Goal: Task Accomplishment & Management: Complete application form

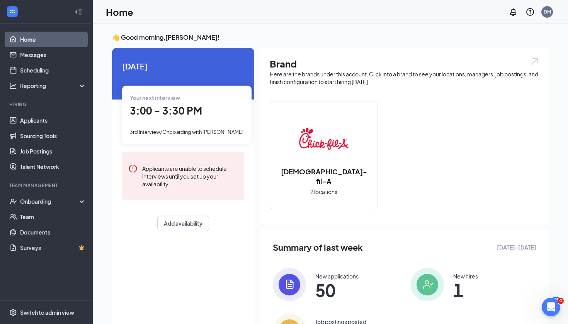
click at [179, 109] on span "3:00 - 3:30 PM" at bounding box center [166, 110] width 72 height 13
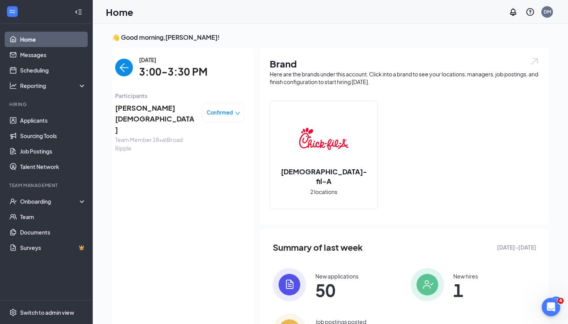
scroll to position [3, 0]
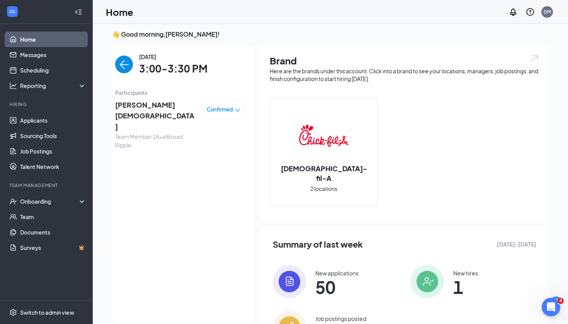
click at [134, 106] on span "[PERSON_NAME][DEMOGRAPHIC_DATA]" at bounding box center [155, 116] width 81 height 33
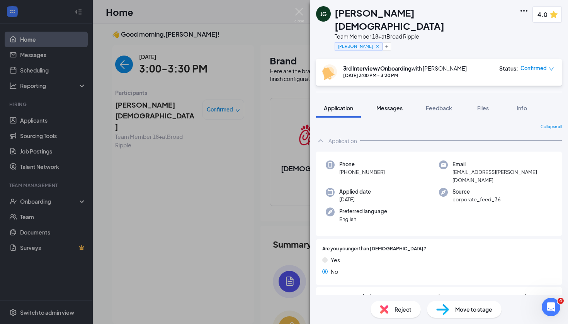
click at [390, 105] on span "Messages" at bounding box center [389, 108] width 26 height 7
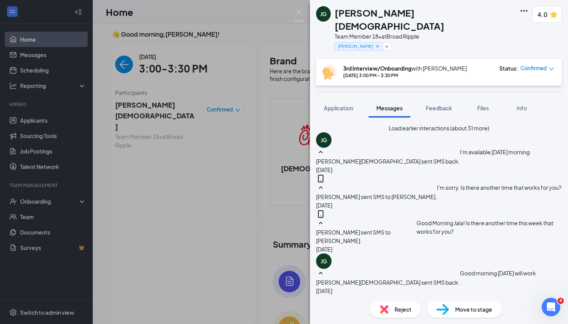
scroll to position [167, 0]
click at [446, 105] on span "Feedback" at bounding box center [438, 108] width 26 height 7
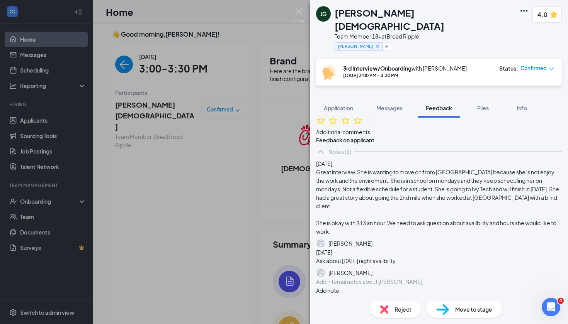
scroll to position [151, 0]
click at [298, 9] on img at bounding box center [299, 15] width 10 height 15
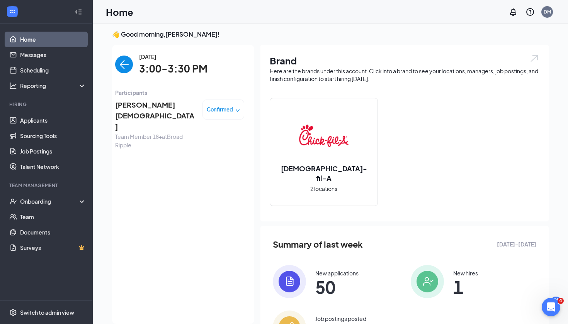
click at [137, 103] on span "[PERSON_NAME][DEMOGRAPHIC_DATA]" at bounding box center [155, 116] width 81 height 33
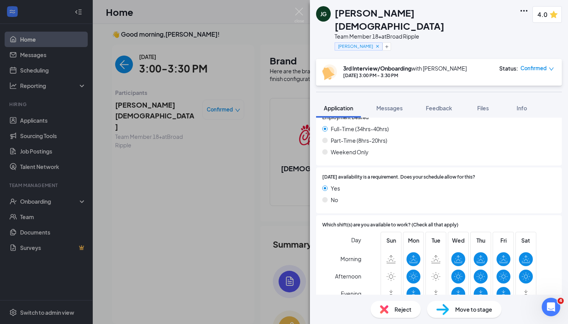
scroll to position [599, 0]
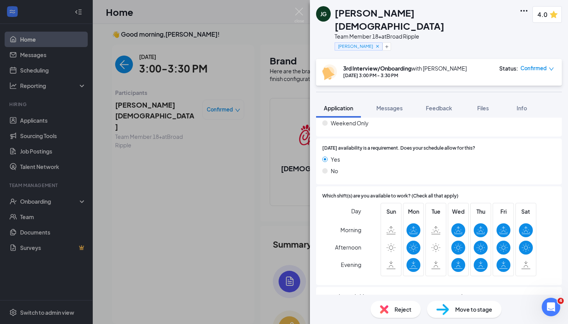
click at [294, 11] on div "JG [PERSON_NAME] Team Member 18+ at Broad [PERSON_NAME] 4.0 3rd Interview/Onboa…" at bounding box center [284, 162] width 568 height 324
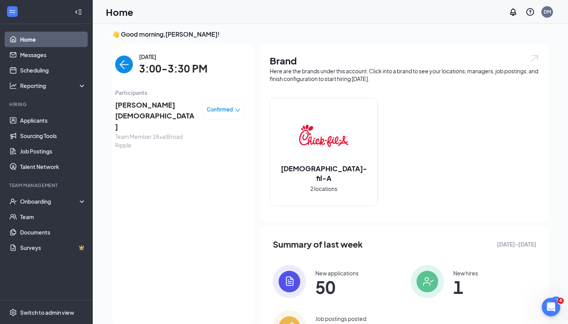
click at [139, 106] on span "[PERSON_NAME][DEMOGRAPHIC_DATA]" at bounding box center [155, 116] width 81 height 33
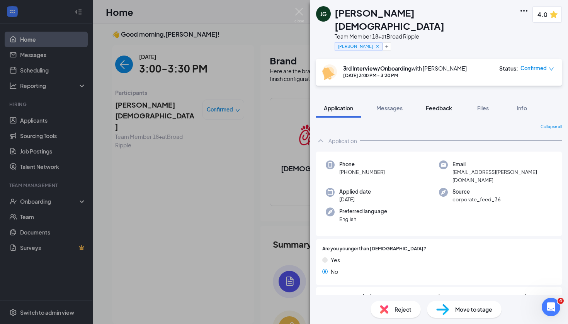
click at [444, 100] on button "Feedback" at bounding box center [439, 107] width 42 height 19
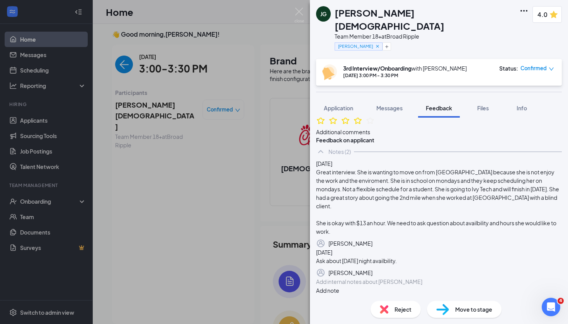
scroll to position [151, 0]
click at [351, 282] on div at bounding box center [438, 282] width 245 height 8
click at [302, 11] on img at bounding box center [299, 15] width 10 height 15
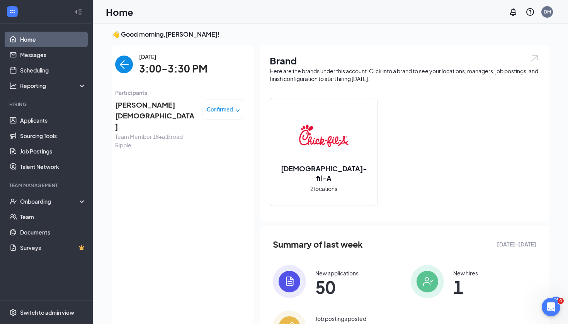
click at [145, 103] on span "[PERSON_NAME][DEMOGRAPHIC_DATA]" at bounding box center [155, 116] width 81 height 33
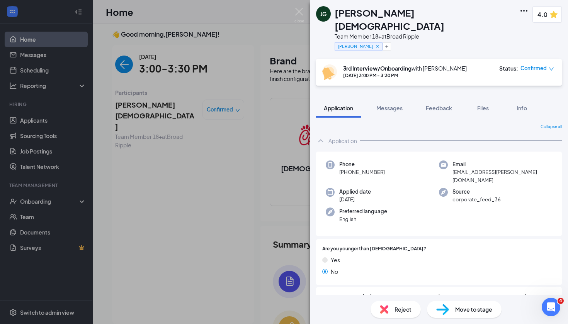
click at [474, 312] on span "Move to stage" at bounding box center [473, 309] width 37 height 8
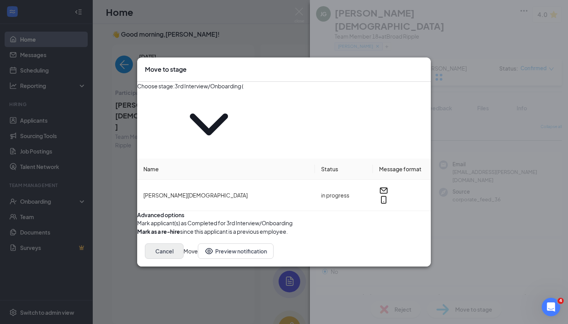
type input "Hiring Process Complete (next stage)"
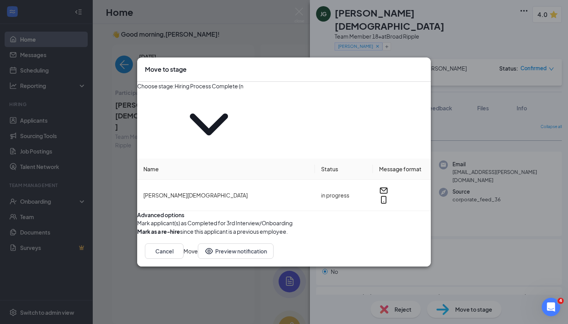
click at [243, 106] on icon "ChevronDown" at bounding box center [209, 124] width 68 height 68
click at [243, 114] on span "Hiring Process Complete (next stage)" at bounding box center [209, 121] width 68 height 76
click at [243, 109] on span "Hiring Process Complete (next stage)" at bounding box center [209, 121] width 68 height 76
click at [243, 107] on icon "ChevronDown" at bounding box center [209, 124] width 68 height 68
click at [198, 244] on button "Move" at bounding box center [190, 251] width 14 height 15
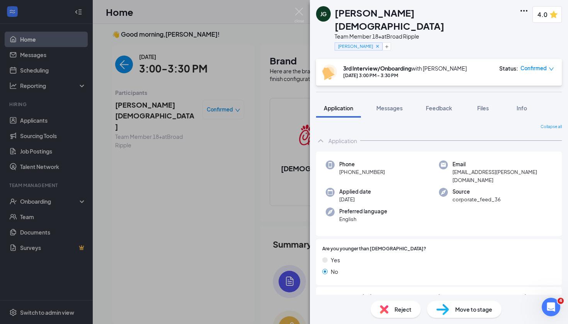
click at [462, 311] on span "Move to stage" at bounding box center [473, 309] width 37 height 8
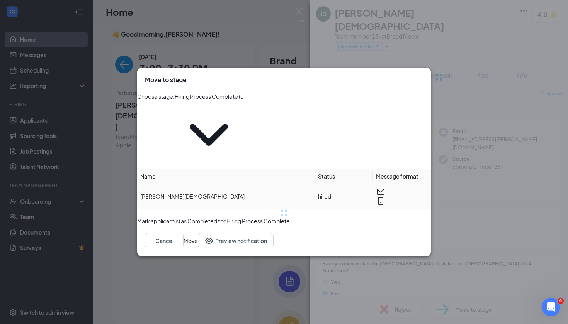
type input "Background Check (final stage)"
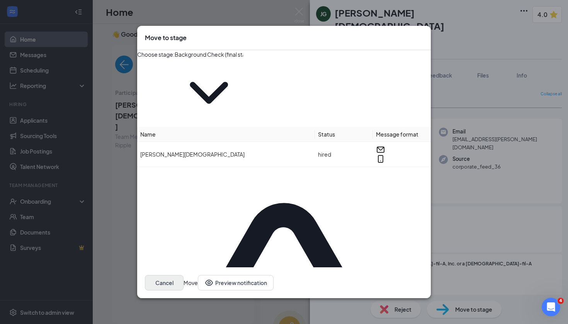
click at [183, 275] on button "Cancel" at bounding box center [164, 282] width 39 height 15
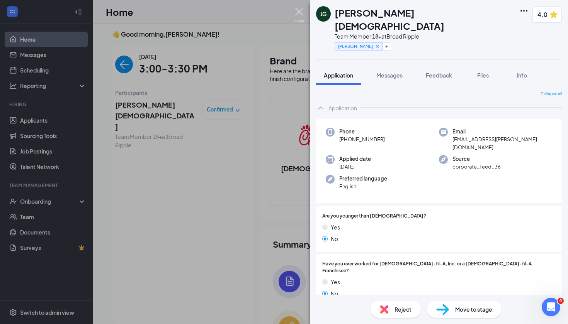
click at [298, 9] on img at bounding box center [299, 15] width 10 height 15
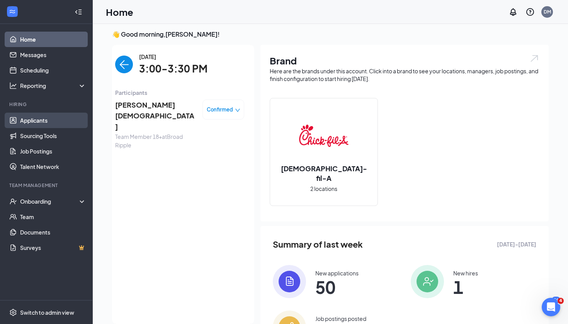
click at [40, 122] on link "Applicants" at bounding box center [53, 120] width 66 height 15
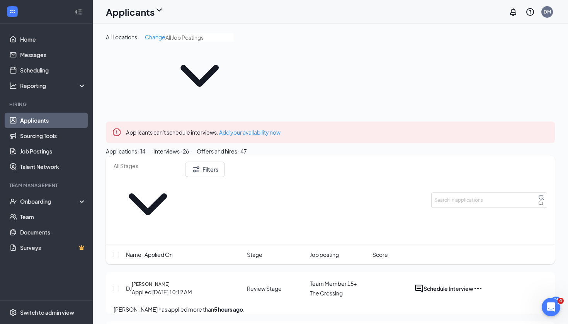
click at [189, 147] on div "Interviews · 26" at bounding box center [171, 151] width 36 height 8
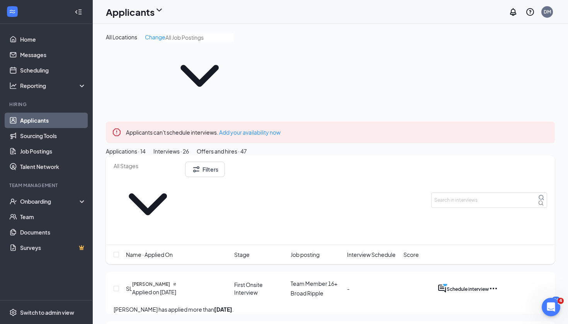
click at [247, 147] on div "Offers and hires · 47" at bounding box center [222, 151] width 50 height 8
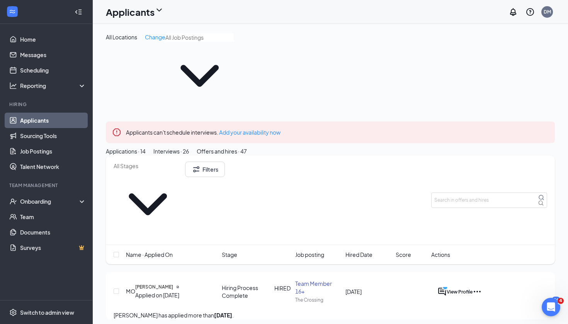
click at [345, 251] on span "Hired Date" at bounding box center [358, 255] width 27 height 8
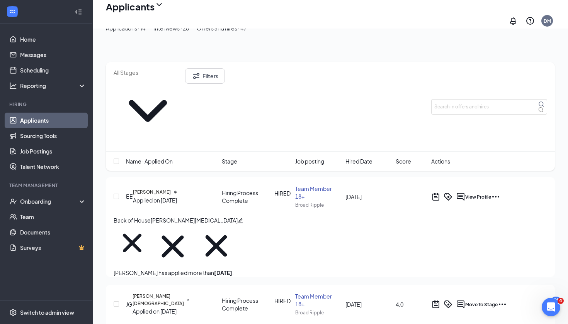
scroll to position [141, 0]
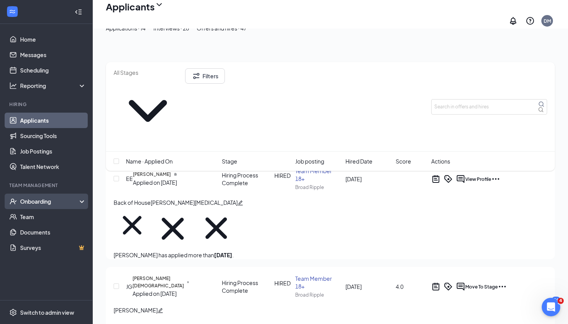
click at [53, 195] on div "Onboarding" at bounding box center [46, 201] width 93 height 15
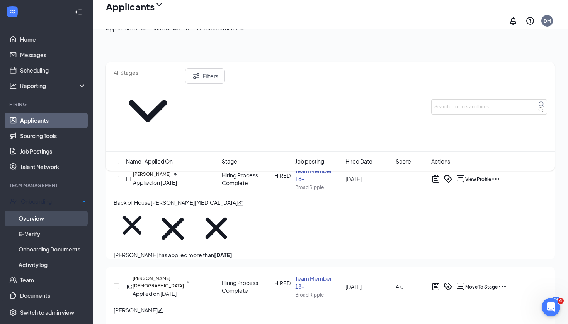
click at [47, 219] on link "Overview" at bounding box center [53, 218] width 68 height 15
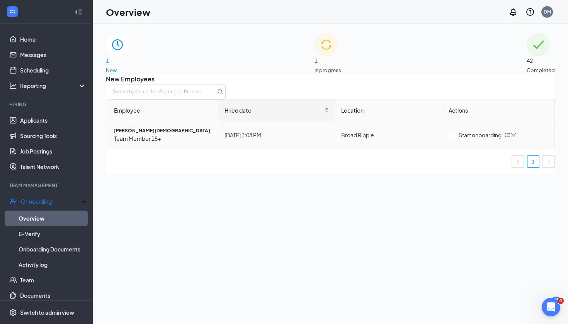
click at [481, 138] on button "Start onboarding" at bounding box center [474, 135] width 53 height 8
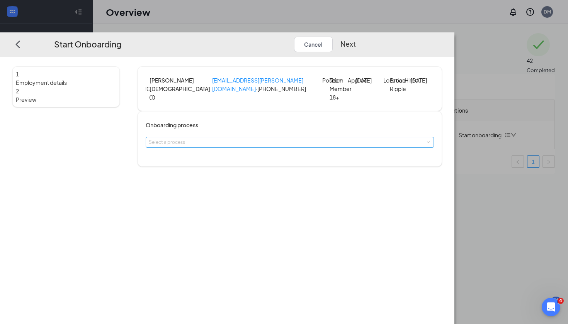
click at [269, 146] on div "Select a process" at bounding box center [288, 143] width 278 height 8
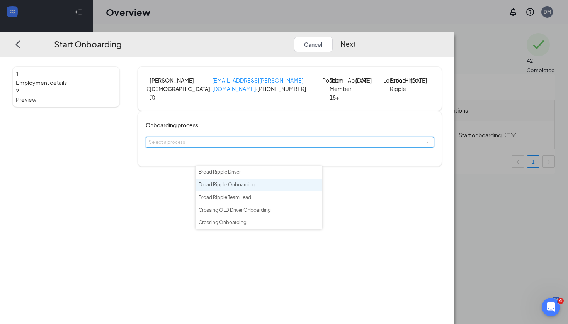
click at [271, 190] on li "Broad Ripple Onboarding" at bounding box center [258, 185] width 127 height 13
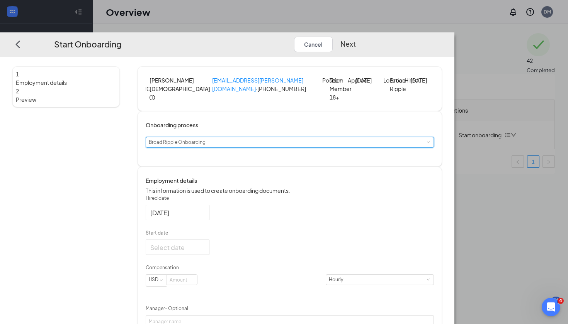
scroll to position [29, 0]
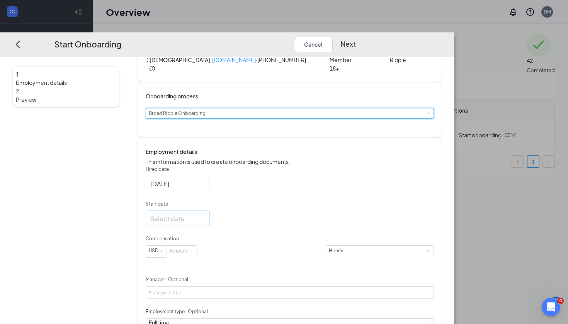
click at [205, 224] on div at bounding box center [177, 219] width 54 height 10
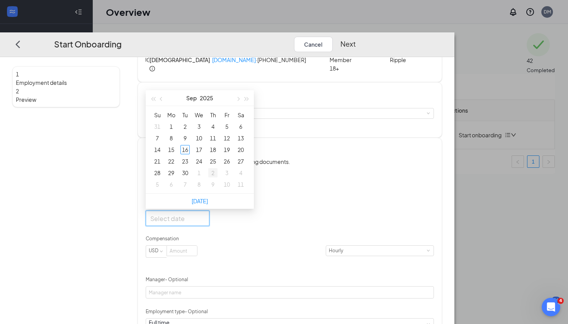
type input "[DATE]"
click at [190, 166] on div "23" at bounding box center [184, 161] width 9 height 9
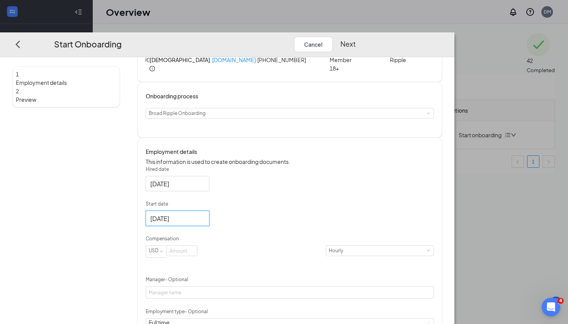
click at [312, 208] on p "Start date" at bounding box center [290, 204] width 288 height 7
click at [203, 224] on input "[DATE]" at bounding box center [176, 219] width 53 height 10
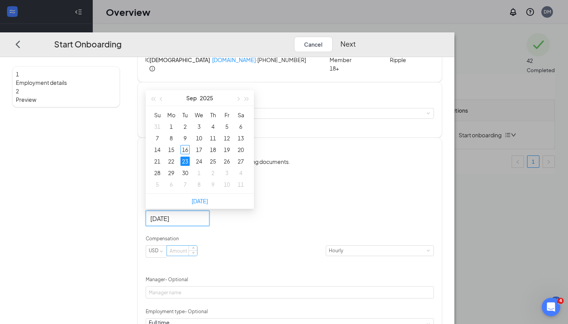
click at [197, 256] on input at bounding box center [182, 251] width 30 height 10
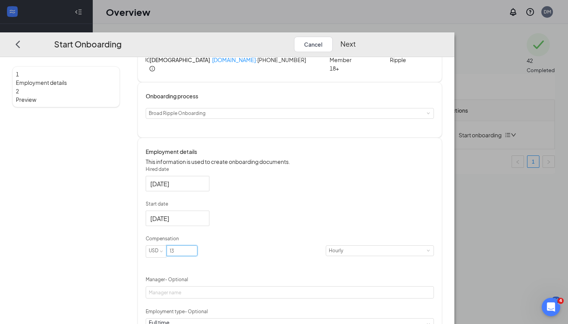
type input "13"
click at [346, 259] on div "Hired date [DATE] Start date [DATE] [DATE] Su Mo Tu We Th Fr Sa 31 1 2 3 4 5 6 …" at bounding box center [290, 284] width 288 height 236
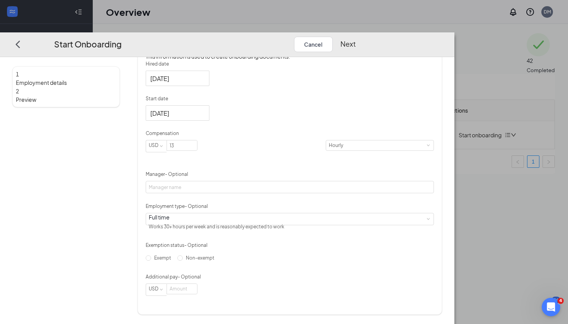
scroll to position [32, 0]
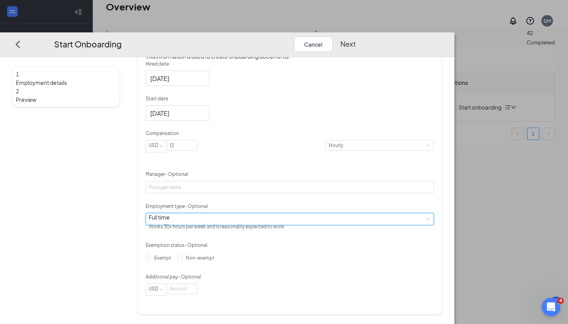
click at [266, 224] on div "Full time Works 30+ hours per week and is reasonably expected to work" at bounding box center [290, 220] width 282 height 12
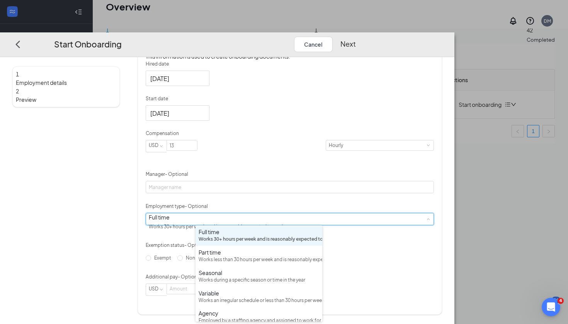
scroll to position [35, 0]
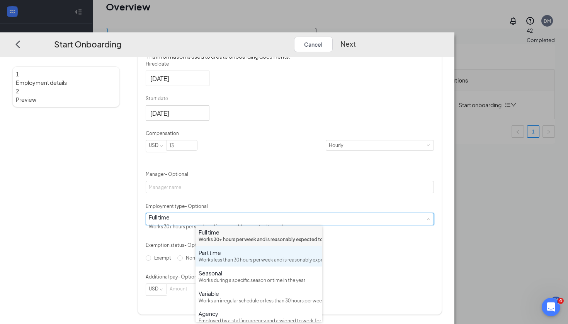
click at [259, 264] on div "Works less than 30 hours per week and is reasonably expected to work" at bounding box center [258, 260] width 120 height 7
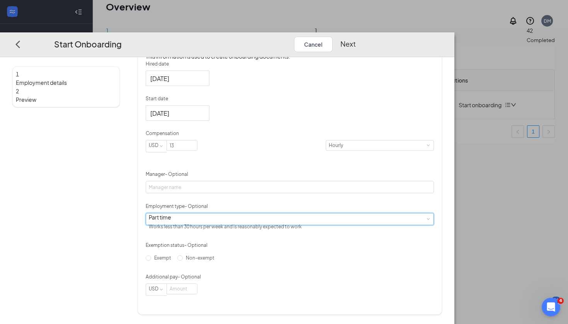
click at [373, 229] on div "Hired date [DATE] Start date [DATE] [DATE] Su Mo Tu We Th Fr Sa 31 1 2 3 4 5 6 …" at bounding box center [290, 179] width 288 height 236
click at [151, 256] on input "Exempt" at bounding box center [148, 258] width 5 height 5
radio input "true"
click at [199, 264] on label "Non-exempt" at bounding box center [197, 258] width 40 height 12
click at [183, 261] on input "Non-exempt" at bounding box center [179, 258] width 5 height 5
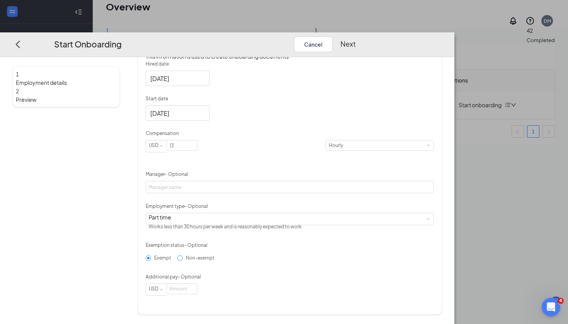
radio input "true"
radio input "false"
click at [317, 259] on div "Exempt Non-exempt" at bounding box center [290, 258] width 288 height 12
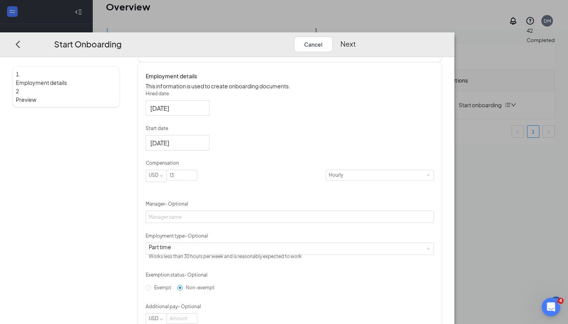
scroll to position [98, 0]
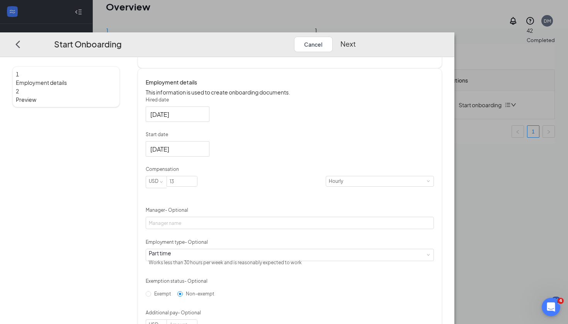
click at [356, 37] on button "Next" at bounding box center [347, 44] width 15 height 15
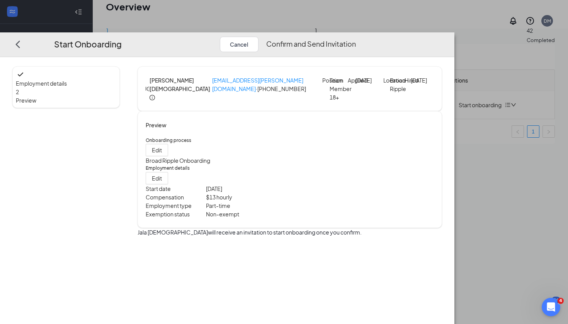
scroll to position [0, 0]
click at [356, 37] on button "Confirm and Send Invitation" at bounding box center [311, 44] width 90 height 15
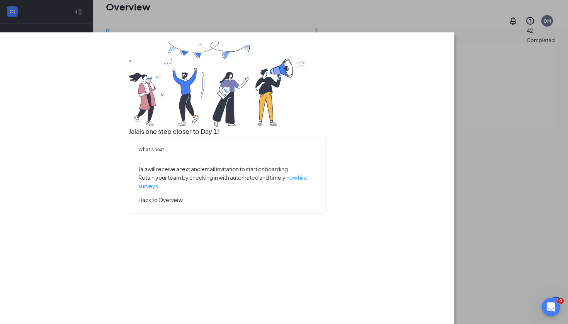
click at [183, 204] on button "Back to Overview" at bounding box center [160, 200] width 44 height 8
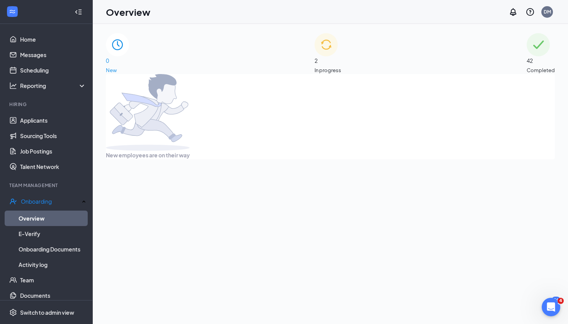
click at [338, 65] on div "2 In progress" at bounding box center [327, 53] width 27 height 41
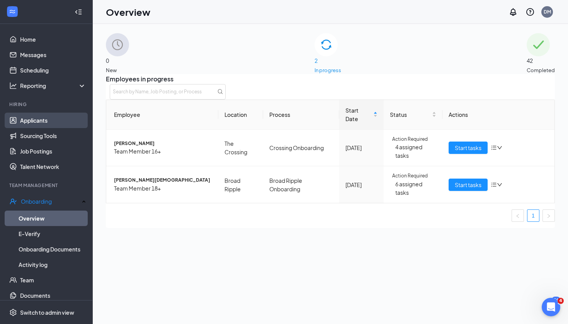
click at [48, 122] on link "Applicants" at bounding box center [53, 120] width 66 height 15
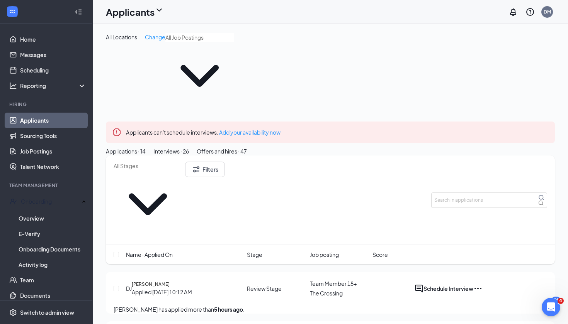
click at [189, 147] on div "Interviews · 26" at bounding box center [171, 151] width 36 height 8
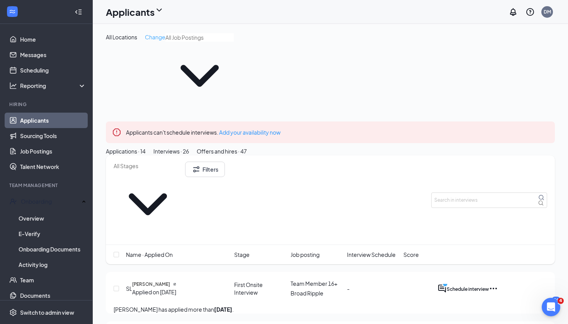
click at [158, 37] on span "Change" at bounding box center [155, 37] width 20 height 7
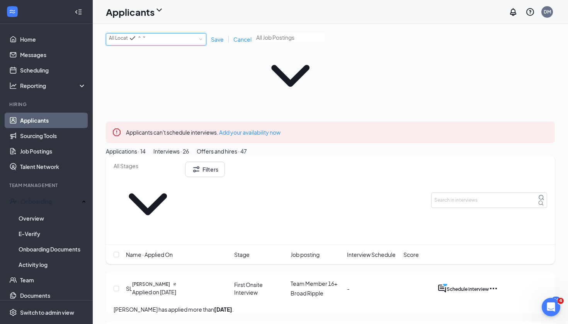
click at [146, 43] on div "All Locations" at bounding box center [127, 38] width 37 height 9
click at [156, 80] on li "Broad Ripple" at bounding box center [156, 72] width 100 height 15
click at [220, 42] on span "Save" at bounding box center [217, 39] width 13 height 7
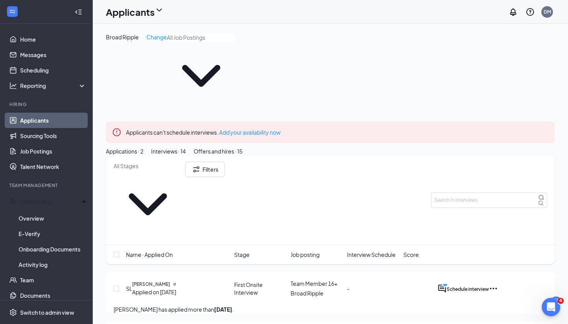
click at [375, 251] on span "Interview Schedule" at bounding box center [371, 255] width 49 height 8
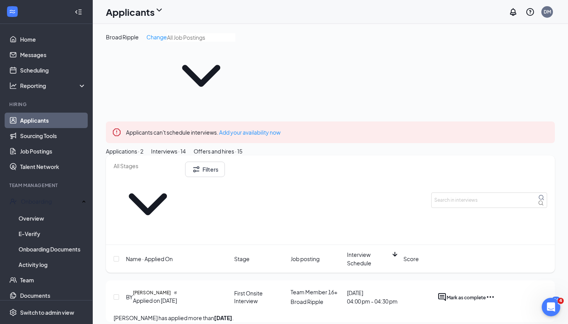
click at [364, 251] on span "Interview Schedule" at bounding box center [369, 259] width 44 height 17
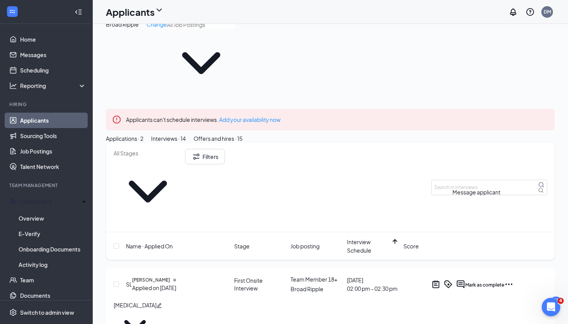
click at [465, 280] on icon "ActiveChat" at bounding box center [460, 284] width 9 height 9
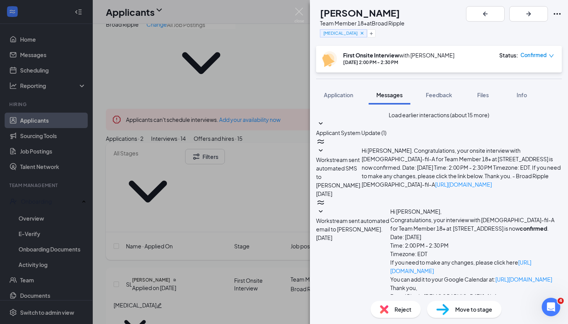
scroll to position [255, 0]
type textarea "Hi [PERSON_NAME]! What time can you come in this week? Can you bring in 2 forms…"
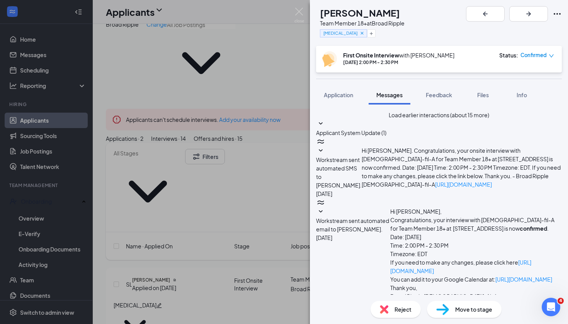
click at [360, 34] on icon "Cross" at bounding box center [361, 33] width 3 height 3
click at [350, 32] on button "Add a tag" at bounding box center [337, 33] width 34 height 8
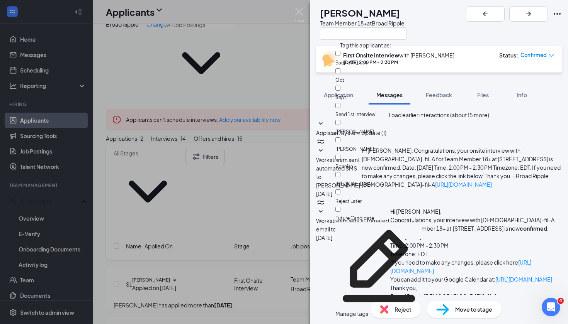
click at [346, 145] on div at bounding box center [378, 145] width 87 height 0
click at [340, 137] on input "[PERSON_NAME]" at bounding box center [337, 139] width 5 height 5
click at [345, 145] on div at bounding box center [378, 145] width 87 height 0
click at [340, 137] on input "[PERSON_NAME]" at bounding box center [337, 139] width 5 height 5
click at [346, 145] on div at bounding box center [378, 145] width 87 height 0
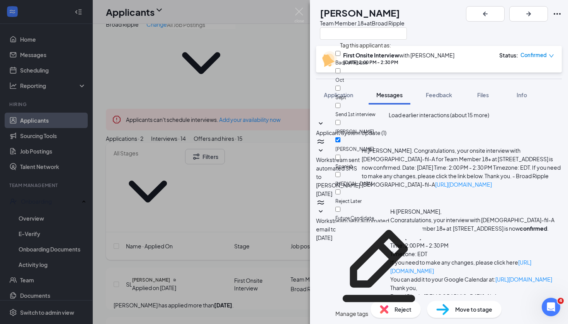
click at [340, 137] on input "[PERSON_NAME]" at bounding box center [337, 139] width 5 height 5
checkbox input "true"
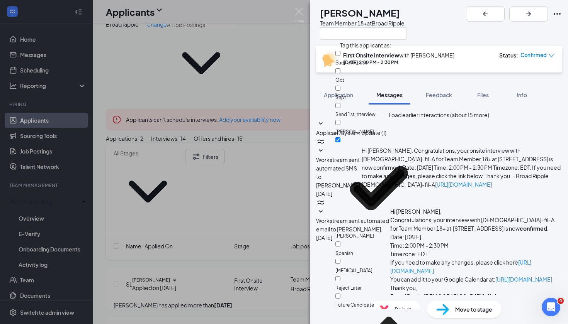
click at [446, 31] on div "SL [PERSON_NAME] Team Member 18+ at [GEOGRAPHIC_DATA]" at bounding box center [439, 23] width 258 height 46
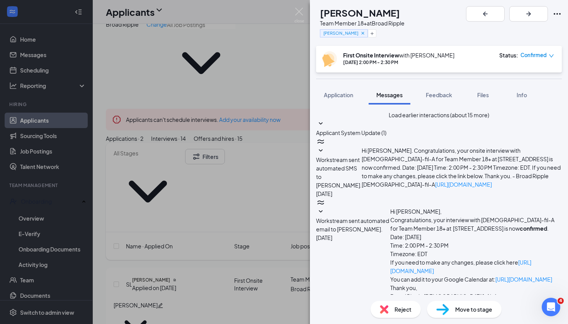
click at [471, 311] on span "Move to stage" at bounding box center [473, 309] width 37 height 8
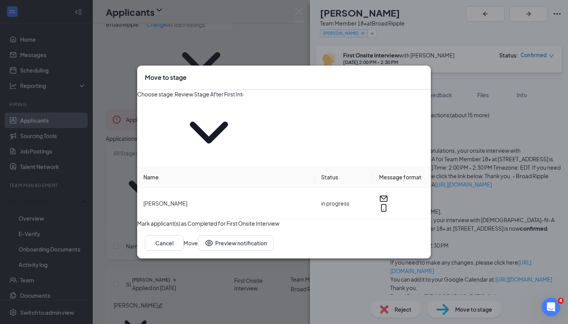
click at [243, 129] on span "Review Stage After First Interview (next stage)" at bounding box center [209, 129] width 68 height 76
click at [243, 122] on span "Review Stage After First Interview (next stage)" at bounding box center [209, 129] width 68 height 76
click at [243, 123] on span "Review Stage After First Interview (next stage)" at bounding box center [209, 129] width 68 height 76
click at [243, 98] on input "Review Stage After First Interview (next stage)" at bounding box center [209, 94] width 68 height 8
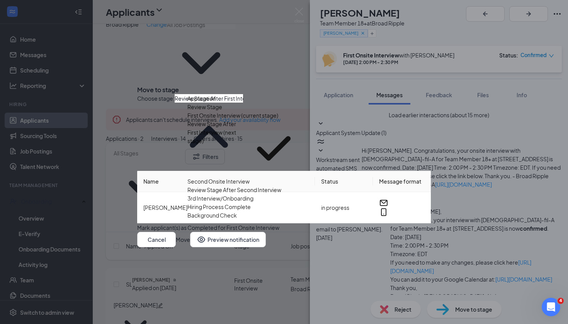
scroll to position [14, 0]
click at [270, 186] on div "Review Stage After Second Interview" at bounding box center [234, 190] width 94 height 8
type input "Review Stage After Second Interview"
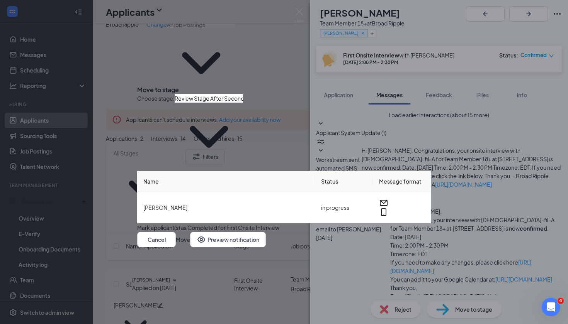
scroll to position [0, 0]
click at [190, 232] on button "Move" at bounding box center [183, 239] width 14 height 15
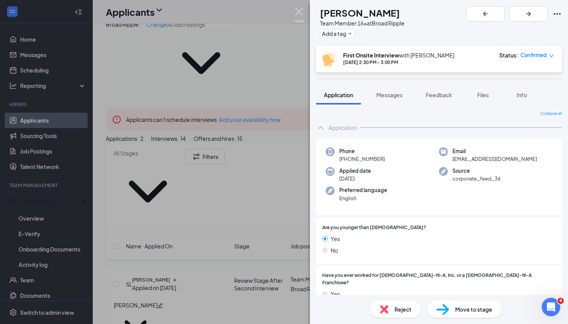
click at [297, 13] on img at bounding box center [299, 15] width 10 height 15
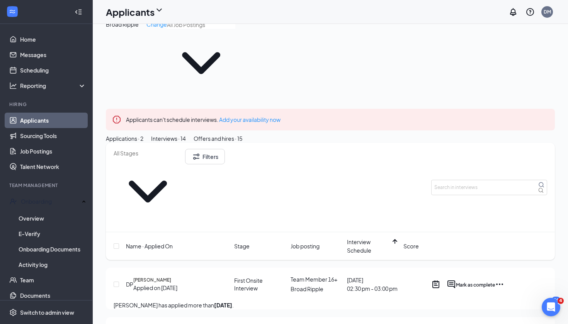
click at [363, 238] on span "Interview Schedule" at bounding box center [369, 246] width 44 height 17
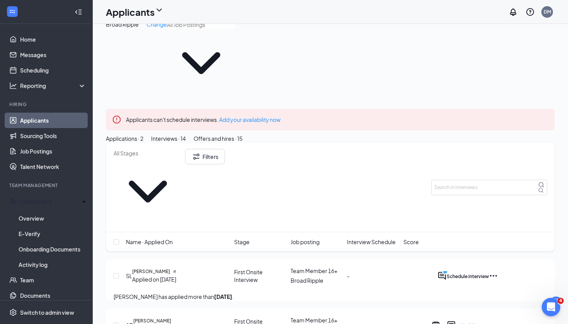
click at [363, 238] on span "Interview Schedule" at bounding box center [371, 242] width 49 height 8
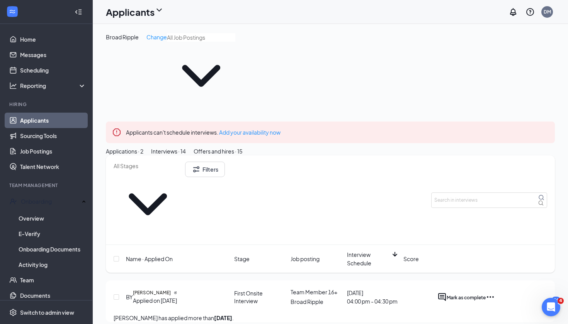
click at [242, 147] on div "Offers and hires · 15" at bounding box center [217, 151] width 49 height 8
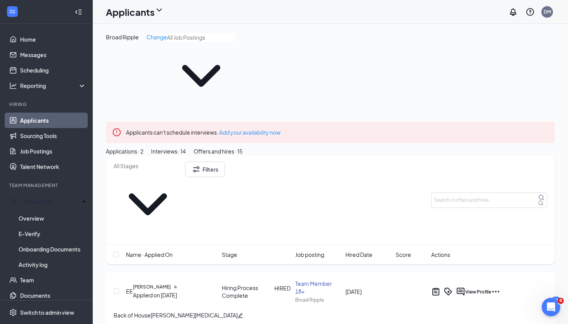
click at [186, 147] on div "Interviews · 14" at bounding box center [168, 151] width 35 height 8
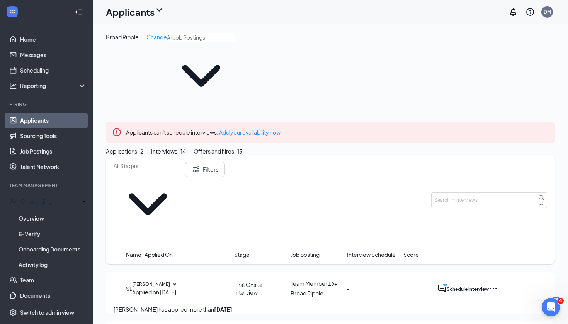
click at [372, 251] on span "Interview Schedule" at bounding box center [371, 255] width 49 height 8
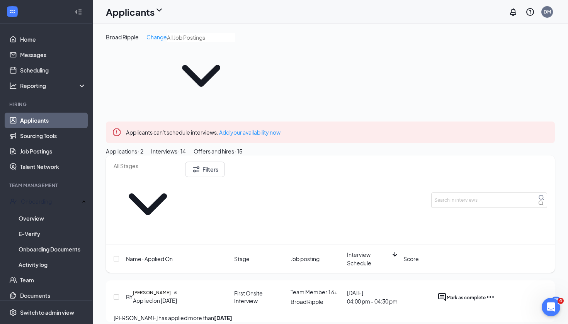
click at [372, 251] on span "Interview Schedule" at bounding box center [369, 259] width 44 height 17
click at [172, 255] on span "Name · Applied On" at bounding box center [149, 259] width 47 height 8
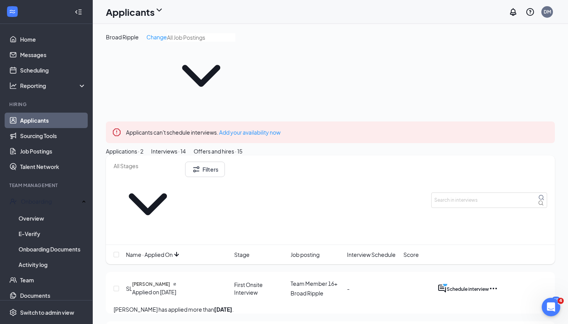
click at [143, 147] on div "Applications · 2" at bounding box center [124, 151] width 37 height 8
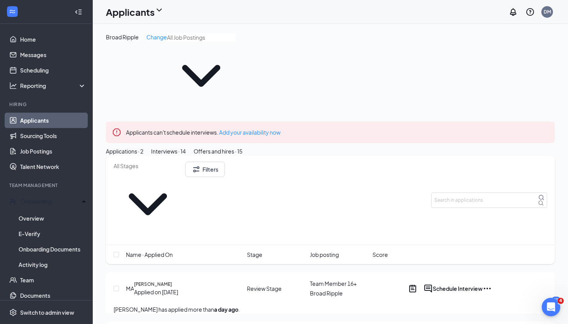
click at [186, 147] on div "Interviews · 14" at bounding box center [168, 151] width 35 height 8
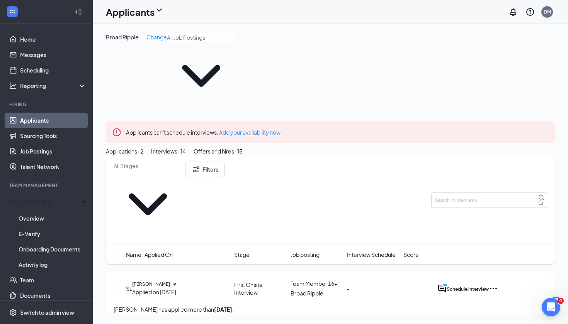
click at [143, 147] on button "Applications · 2" at bounding box center [124, 151] width 37 height 8
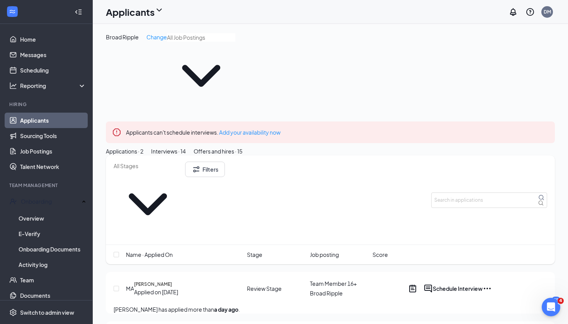
click at [186, 147] on div "Interviews · 14" at bounding box center [168, 151] width 35 height 8
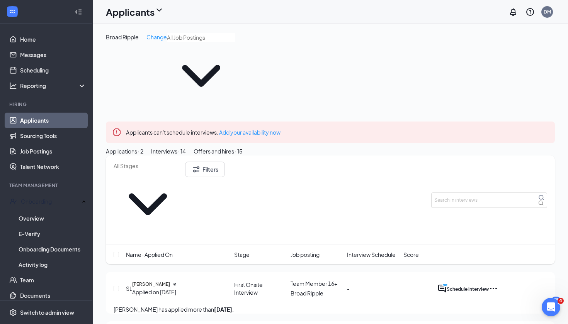
click at [170, 245] on div "Name · Applied On Stage Job posting Interview Schedule Score" at bounding box center [330, 254] width 449 height 19
click at [166, 245] on div "Name · Applied On Stage Job posting Interview Schedule Score" at bounding box center [330, 254] width 449 height 19
click at [164, 251] on span "Name · Applied On" at bounding box center [149, 255] width 47 height 8
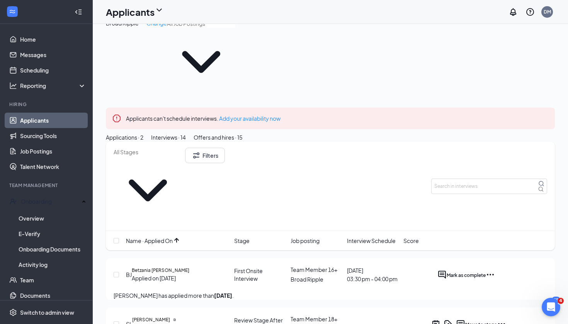
scroll to position [14, 0]
click at [143, 133] on div "Applications · 2" at bounding box center [124, 137] width 37 height 8
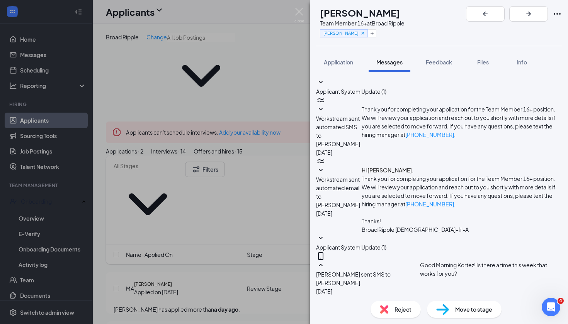
scroll to position [170, 0]
type textarea "Can you meet [DATE] at 4pm?"
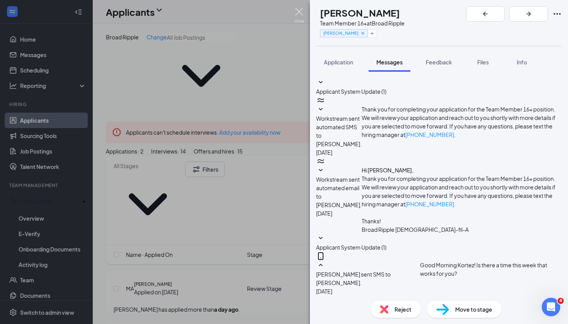
click at [297, 12] on img at bounding box center [299, 15] width 10 height 15
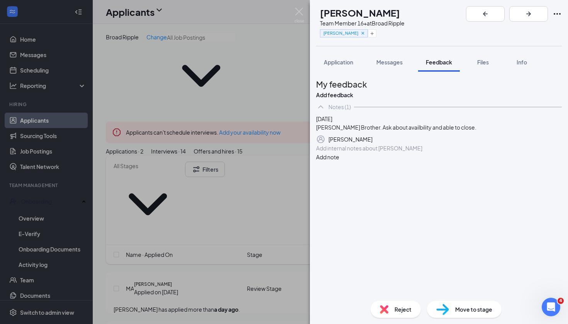
click at [285, 266] on div "[PERSON_NAME] Team Member 16+ at Broad [PERSON_NAME] Application Messages Feedb…" at bounding box center [284, 162] width 568 height 324
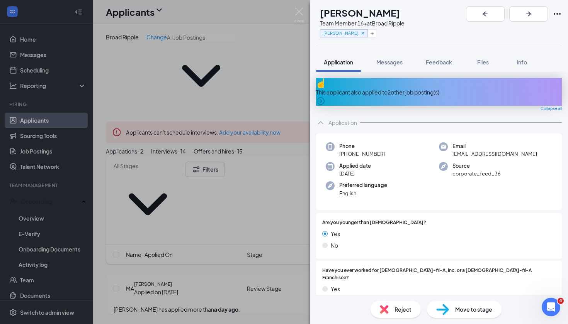
click at [483, 312] on span "Move to stage" at bounding box center [473, 309] width 37 height 8
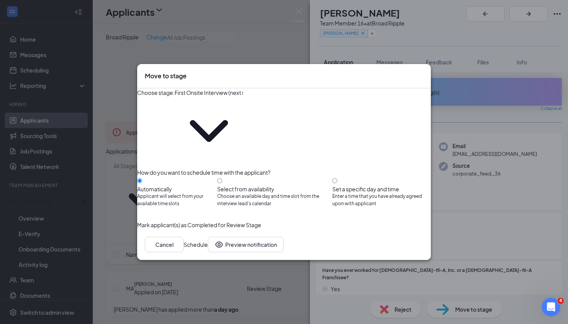
click at [243, 118] on icon "ChevronDown" at bounding box center [209, 131] width 68 height 68
click at [228, 120] on icon "ChevronDown" at bounding box center [209, 131] width 38 height 22
click at [243, 97] on input "First Onsite Interview (next stage)" at bounding box center [209, 92] width 68 height 8
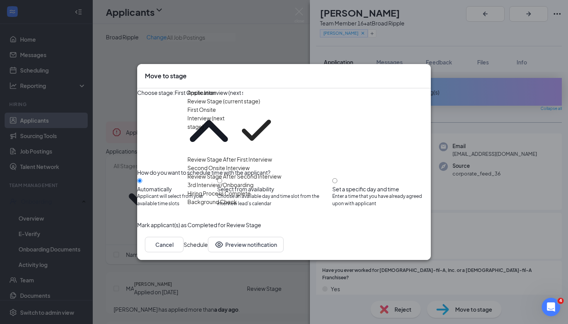
scroll to position [27, 0]
click at [269, 173] on div "Review Stage After Second Interview" at bounding box center [234, 176] width 94 height 8
type input "Review Stage After Second Interview"
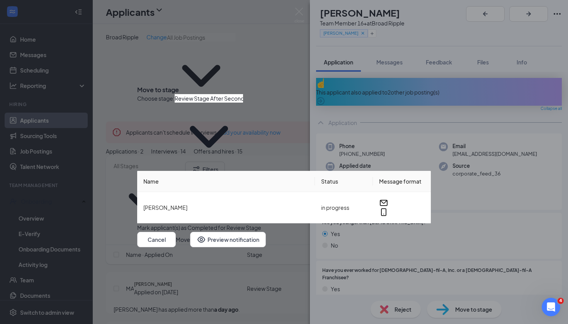
click at [312, 203] on div "Choose stage : Review Stage After Second Interview Application Review Stage (cu…" at bounding box center [283, 163] width 293 height 138
click at [190, 232] on button "Move" at bounding box center [183, 239] width 14 height 15
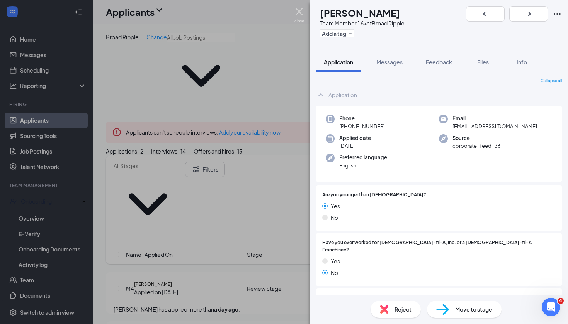
click at [296, 10] on img at bounding box center [299, 15] width 10 height 15
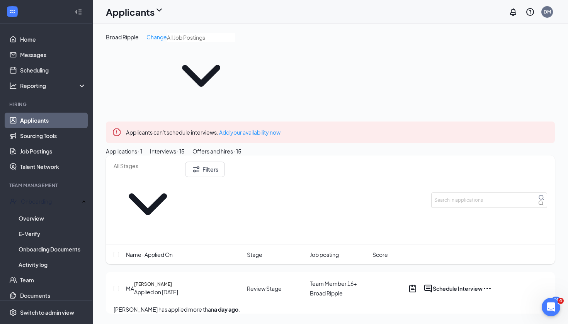
click at [185, 147] on div "Interviews · 15" at bounding box center [167, 151] width 35 height 8
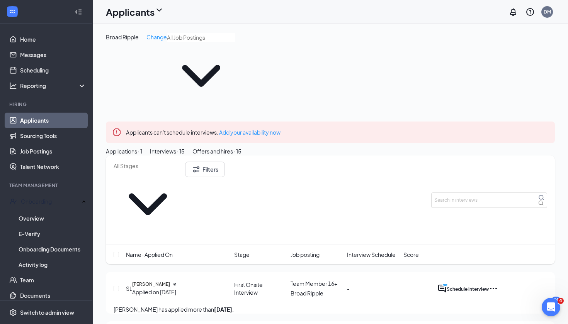
click at [372, 251] on span "Interview Schedule" at bounding box center [371, 255] width 49 height 8
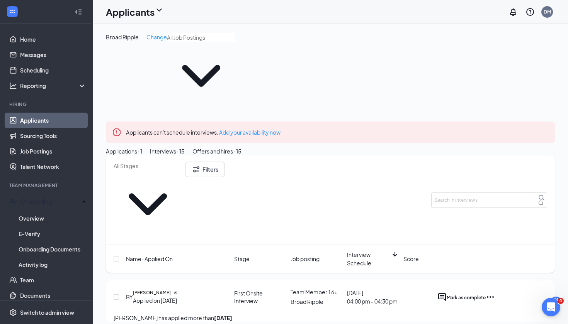
click at [367, 251] on span "Interview Schedule" at bounding box center [369, 259] width 44 height 17
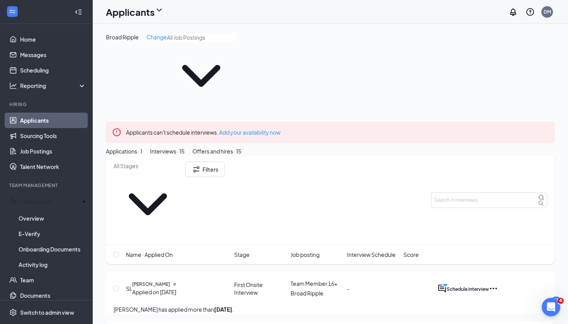
click at [367, 251] on span "Interview Schedule" at bounding box center [371, 255] width 49 height 8
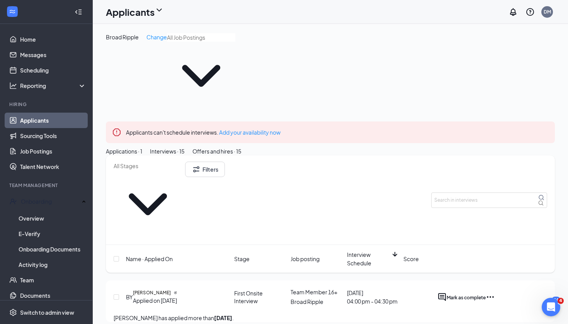
click at [369, 251] on span "Interview Schedule" at bounding box center [369, 259] width 44 height 17
click at [241, 147] on div "Offers and hires · 15" at bounding box center [216, 151] width 49 height 8
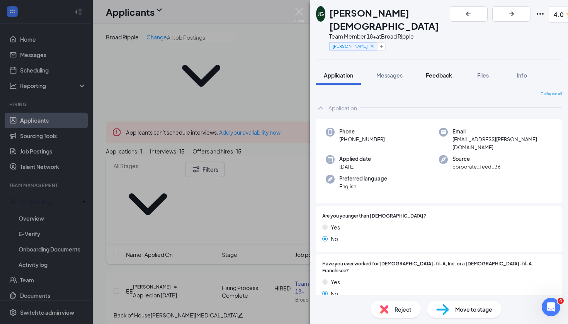
click at [449, 67] on button "Feedback" at bounding box center [439, 75] width 42 height 19
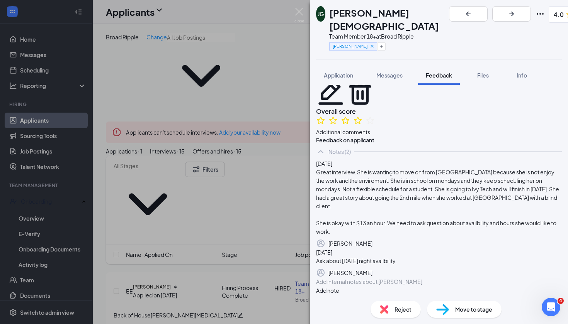
scroll to position [119, 0]
click at [302, 14] on img at bounding box center [299, 15] width 10 height 15
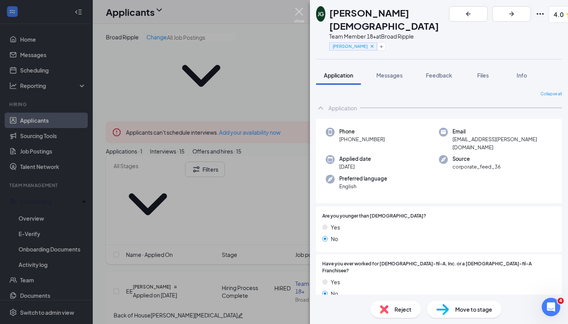
click at [300, 14] on img at bounding box center [299, 15] width 10 height 15
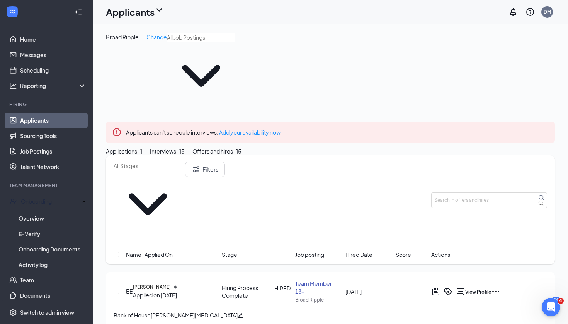
click at [371, 251] on span "Hired Date" at bounding box center [358, 255] width 27 height 8
click at [363, 251] on span "Hired Date" at bounding box center [358, 255] width 27 height 8
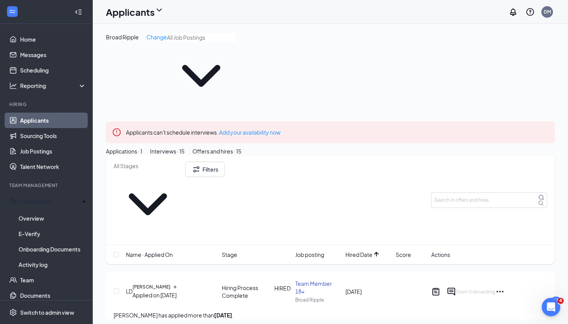
click at [364, 251] on span "Hired Date" at bounding box center [358, 255] width 27 height 8
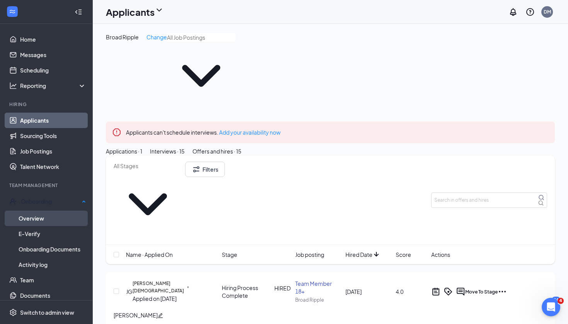
click at [50, 216] on link "Overview" at bounding box center [53, 218] width 68 height 15
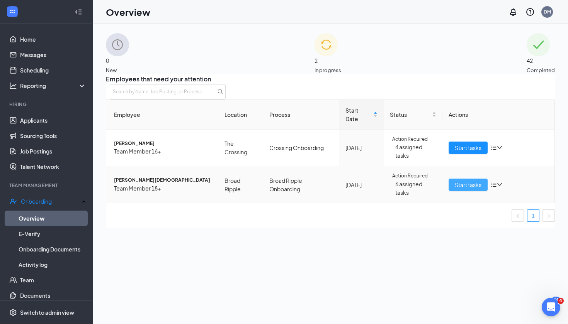
click at [472, 189] on span "Start tasks" at bounding box center [467, 185] width 27 height 8
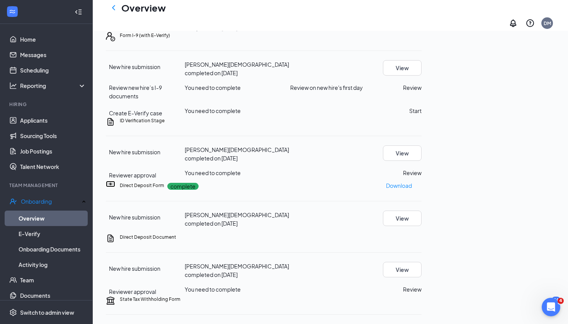
scroll to position [140, 0]
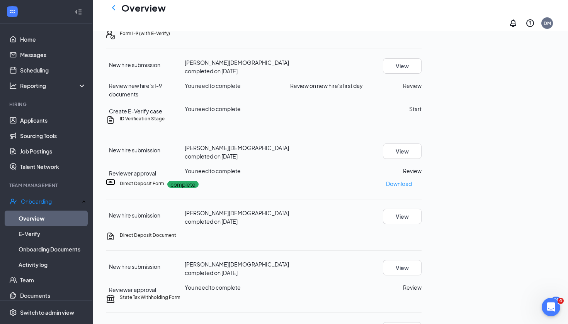
click at [421, 90] on button "Review" at bounding box center [412, 85] width 19 height 8
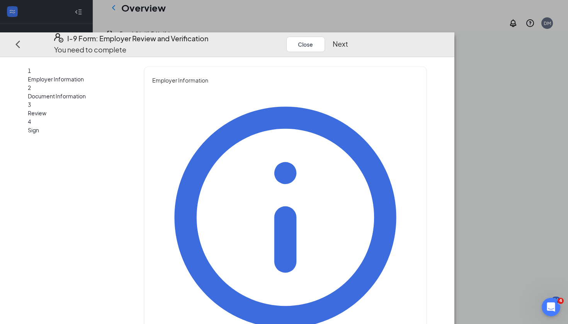
type input "[PERSON_NAME]"
type input "Talent Director"
type input "[PERSON_NAME][EMAIL_ADDRESS][PERSON_NAME][DOMAIN_NAME]"
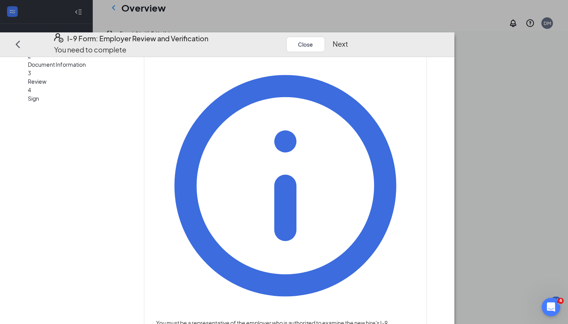
scroll to position [149, 0]
click at [407, 214] on div "You must be a representative of the employer who is authorized to examine the n…" at bounding box center [285, 330] width 266 height 555
type input "3172577207"
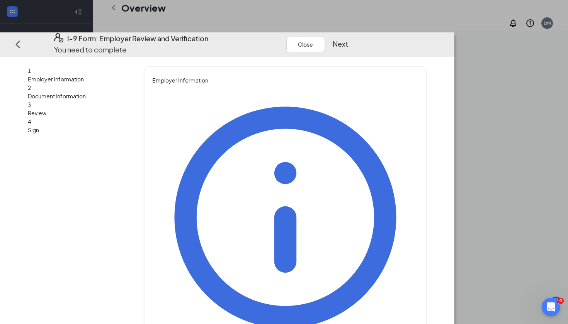
scroll to position [0, 0]
click at [348, 39] on button "Next" at bounding box center [339, 44] width 15 height 11
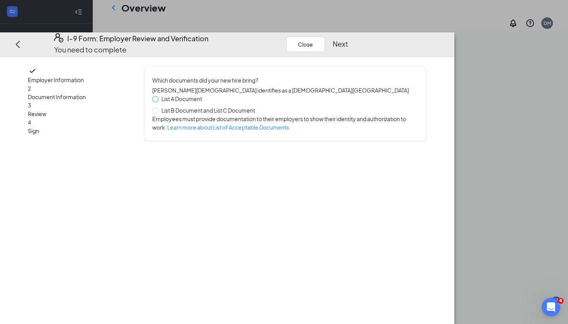
click at [158, 96] on span at bounding box center [155, 99] width 6 height 6
click at [158, 96] on input "List A Document" at bounding box center [154, 98] width 5 height 5
radio input "true"
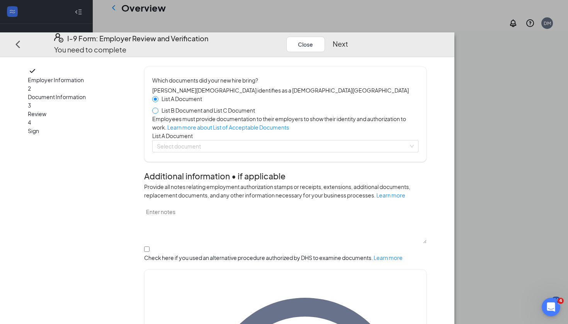
click at [158, 108] on input "List B Document and List C Document" at bounding box center [154, 110] width 5 height 5
radio input "true"
radio input "false"
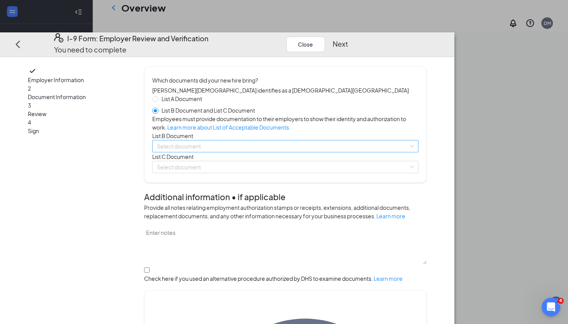
click at [234, 152] on input "search" at bounding box center [282, 147] width 251 height 12
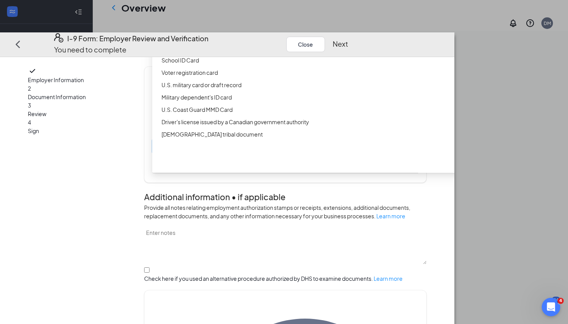
click at [278, 40] on div "Driver’s License issued by U.S State or outlying US possession" at bounding box center [310, 35] width 298 height 8
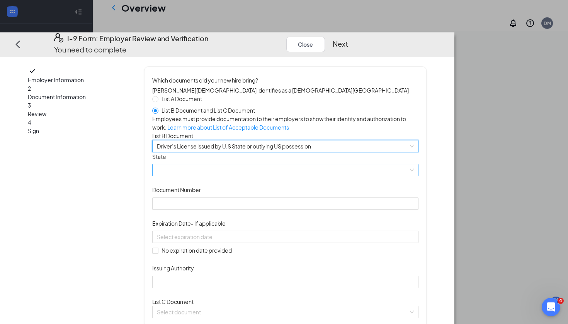
click at [281, 176] on span at bounding box center [285, 170] width 257 height 12
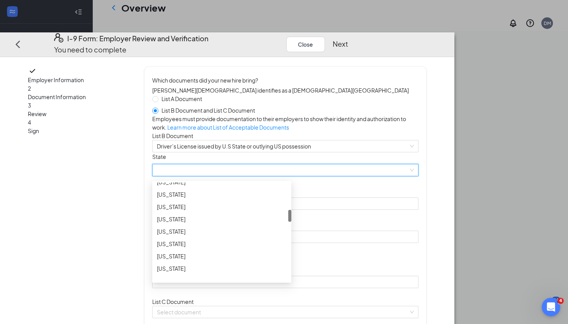
scroll to position [221, 0]
click at [237, 234] on div "[US_STATE]" at bounding box center [222, 230] width 130 height 8
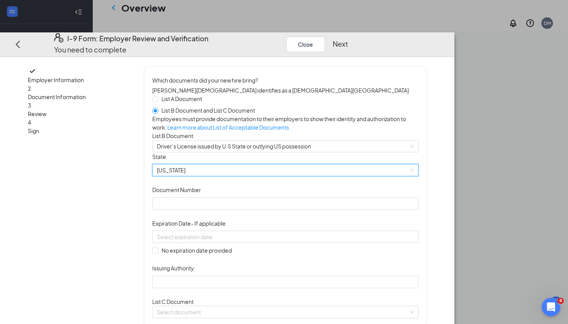
click at [375, 234] on div "Document Title Driver’s License issued by U.S State or outlying US possession S…" at bounding box center [285, 221] width 266 height 136
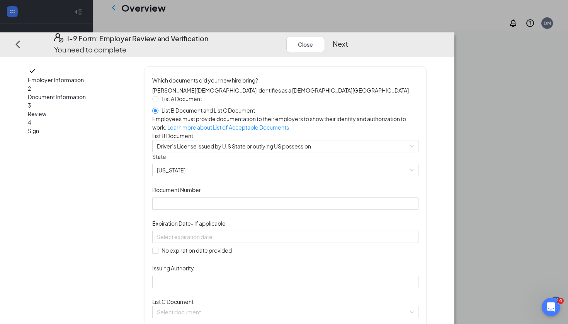
click at [303, 197] on div "Document Number" at bounding box center [285, 192] width 266 height 12
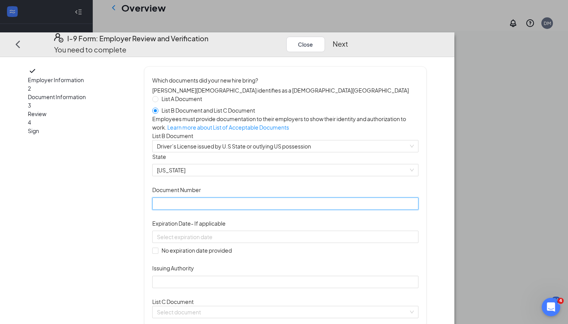
click at [283, 210] on input "Document Number" at bounding box center [285, 204] width 266 height 12
type input "5310382453"
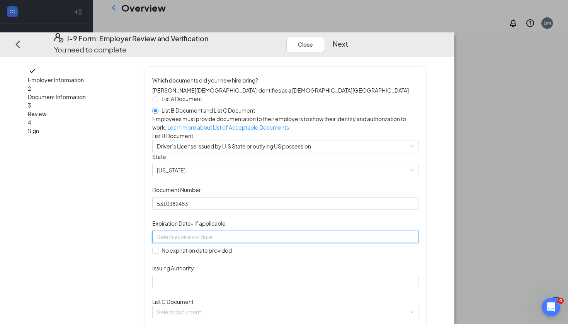
click at [324, 241] on div at bounding box center [285, 237] width 257 height 8
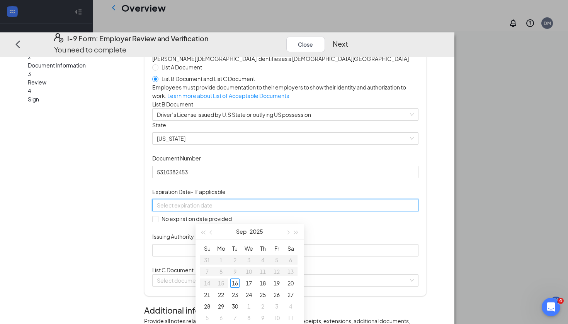
scroll to position [212, 0]
type input "[DATE]"
click at [288, 232] on span "button" at bounding box center [287, 232] width 4 height 4
type input "[DATE]"
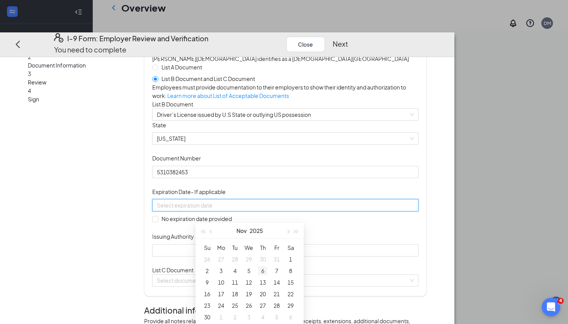
type input "[DATE]"
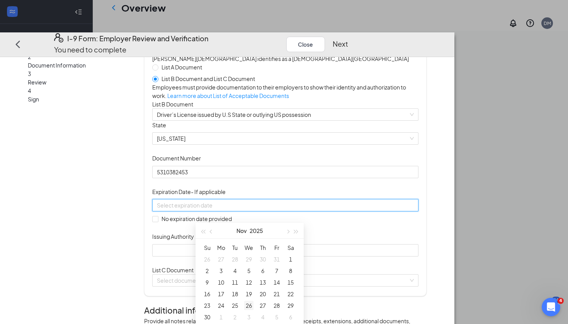
type input "[DATE]"
click at [276, 305] on div "28" at bounding box center [276, 305] width 9 height 9
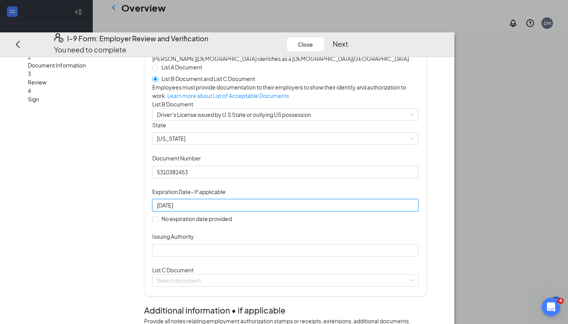
click at [373, 257] on div "Document Title Driver’s License issued by U.S State or outlying US possession S…" at bounding box center [285, 189] width 266 height 136
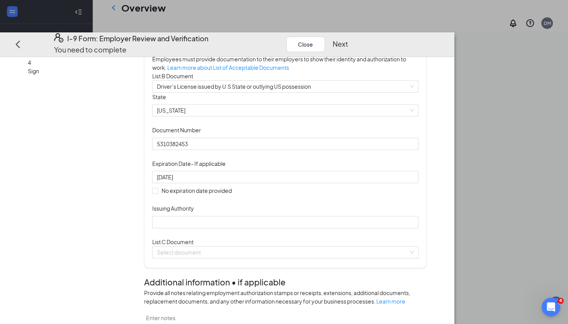
scroll to position [66, 0]
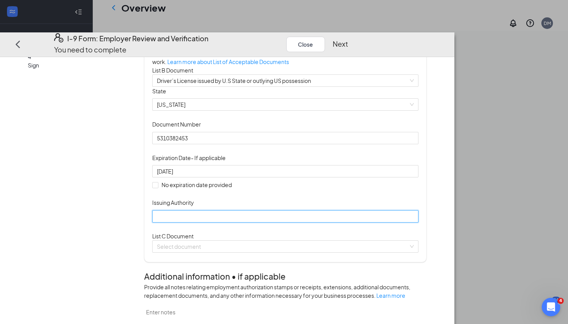
click at [291, 223] on input "Issuing Authority" at bounding box center [285, 216] width 266 height 12
type input "[US_STATE]"
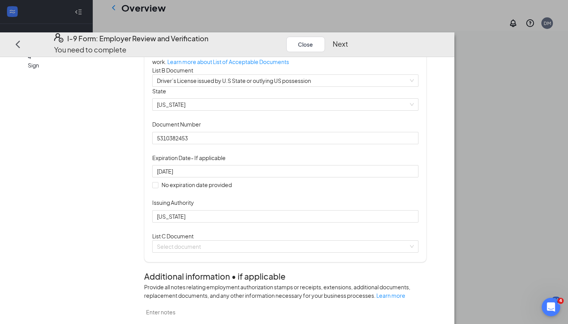
click at [414, 223] on div "Document Title Driver’s License issued by U.S State or outlying US possession S…" at bounding box center [285, 155] width 266 height 136
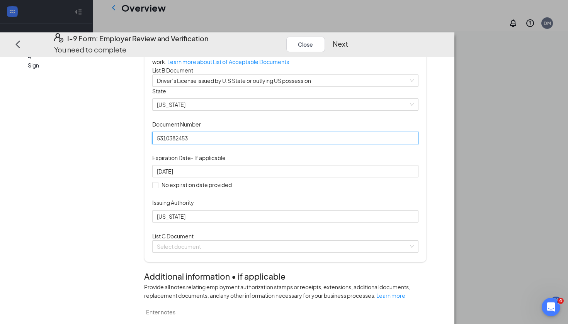
click at [201, 144] on input "5310382453" at bounding box center [285, 138] width 266 height 12
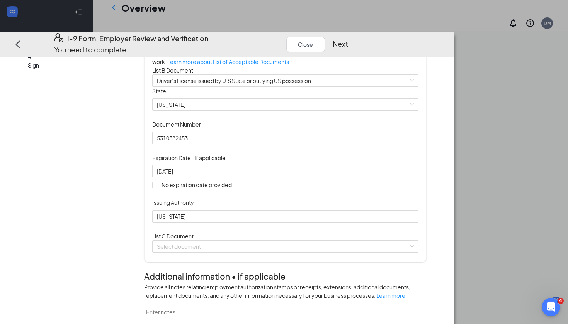
click at [380, 212] on div "Document Title Driver’s License issued by U.S State or outlying US possession S…" at bounding box center [285, 155] width 266 height 136
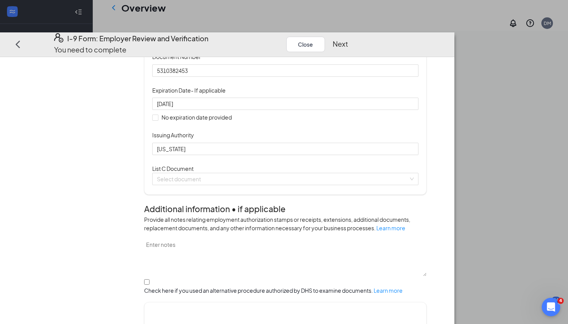
scroll to position [142, 0]
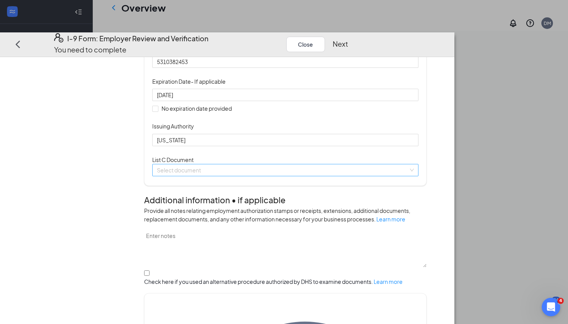
click at [350, 176] on input "search" at bounding box center [282, 170] width 251 height 12
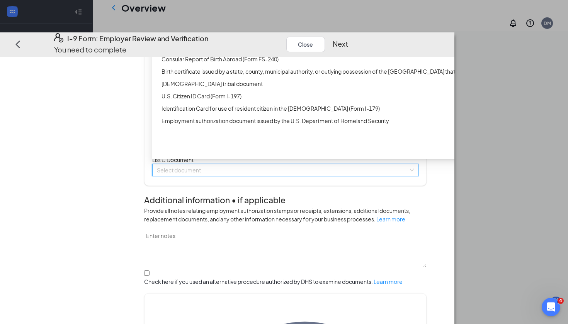
click at [320, 26] on div "Unrestricted Social Security Card" at bounding box center [310, 22] width 298 height 8
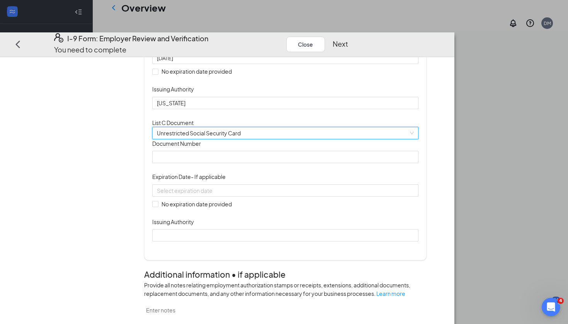
scroll to position [191, 0]
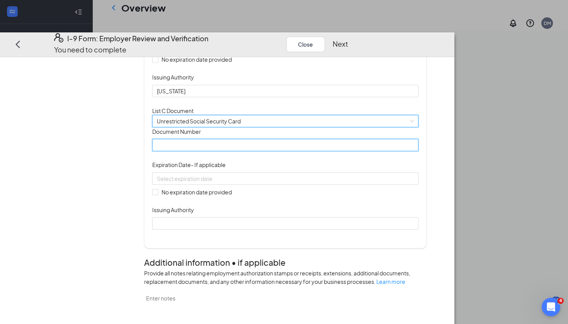
click at [325, 151] on input "Document Number" at bounding box center [285, 145] width 266 height 12
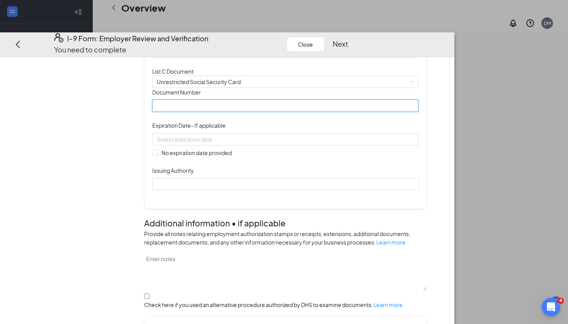
scroll to position [231, 0]
type input "279040431"
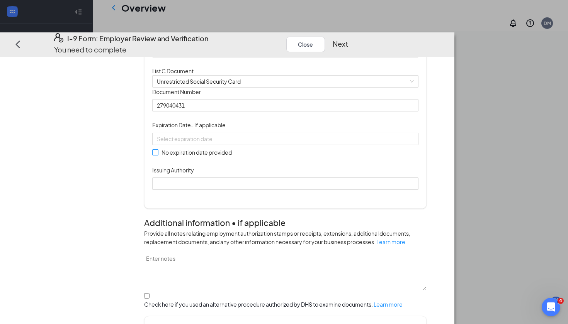
click at [204, 157] on span "No expiration date provided" at bounding box center [196, 152] width 76 height 8
click at [158, 155] on input "No expiration date provided" at bounding box center [154, 151] width 5 height 5
checkbox input "true"
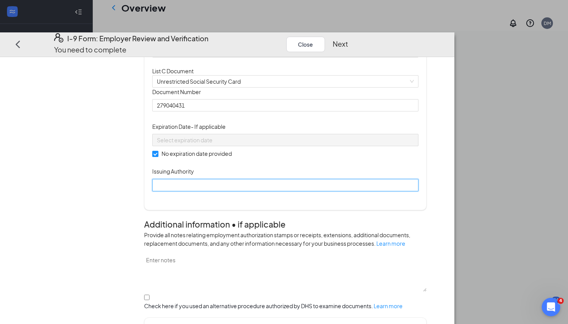
click at [222, 192] on input "Issuing Authority" at bounding box center [285, 185] width 266 height 12
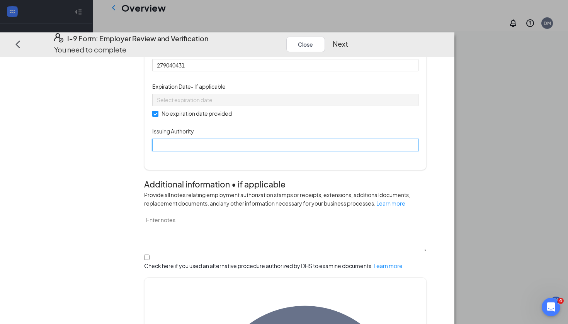
scroll to position [207, 0]
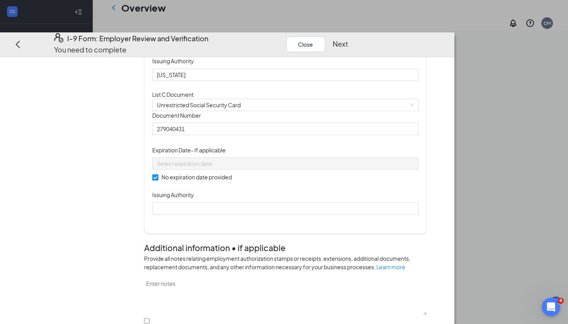
click at [348, 39] on button "Next" at bounding box center [339, 44] width 15 height 11
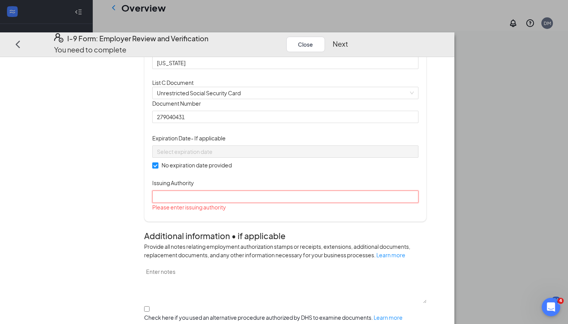
click at [313, 203] on input "Issuing Authority" at bounding box center [285, 197] width 266 height 12
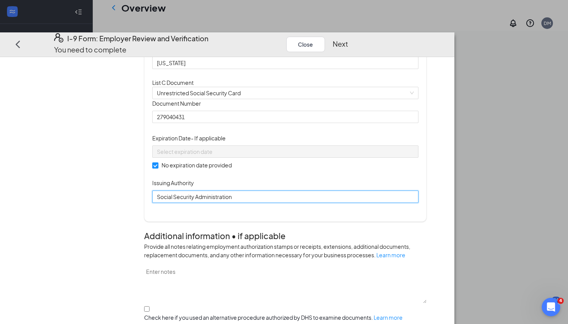
type input "Social Security Administration"
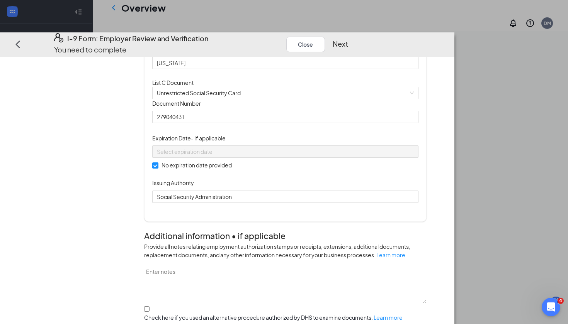
click at [418, 203] on div "Document Title Unrestricted Social Security Card Document Number 279040431 Expi…" at bounding box center [285, 151] width 266 height 104
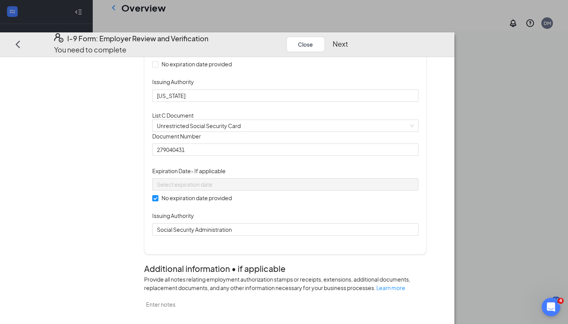
scroll to position [196, 0]
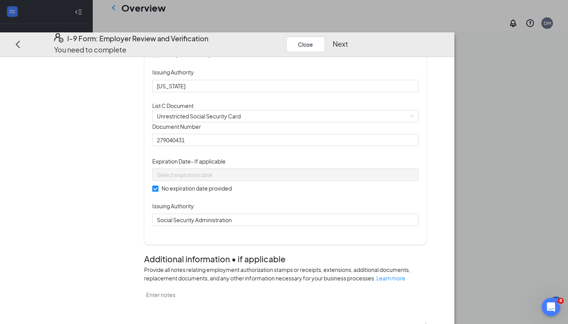
click at [348, 39] on button "Next" at bounding box center [339, 44] width 15 height 11
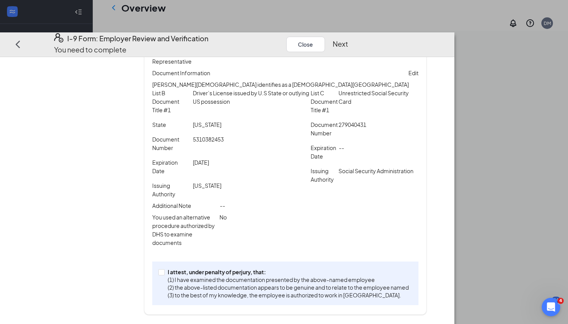
scroll to position [156, 0]
click at [164, 275] on input "I attest, under penalty of [PERSON_NAME], that: (1) I have examined the documen…" at bounding box center [160, 272] width 5 height 5
checkbox input "true"
click at [348, 39] on button "Next" at bounding box center [339, 44] width 15 height 11
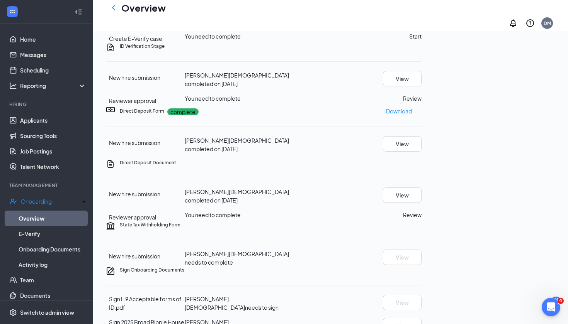
scroll to position [51, 0]
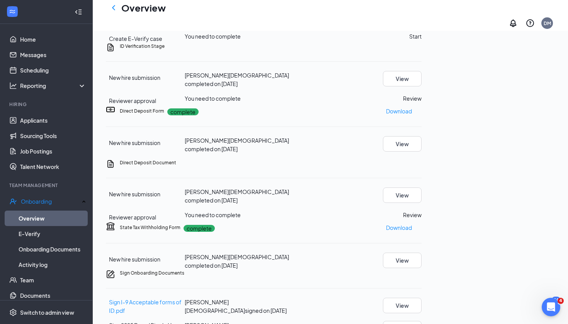
click at [421, 103] on button "Review" at bounding box center [412, 98] width 19 height 8
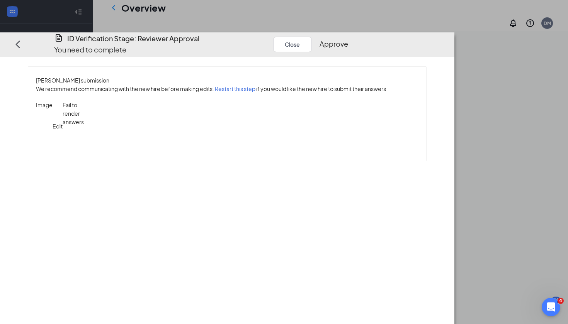
click at [494, 108] on span "ID_Verification_Stage_Jala_Gott_uploadedfile_20250916.pdf.pdf" at bounding box center [578, 105] width 168 height 7
click at [364, 48] on icon "Ellipses" at bounding box center [360, 49] width 7 height 2
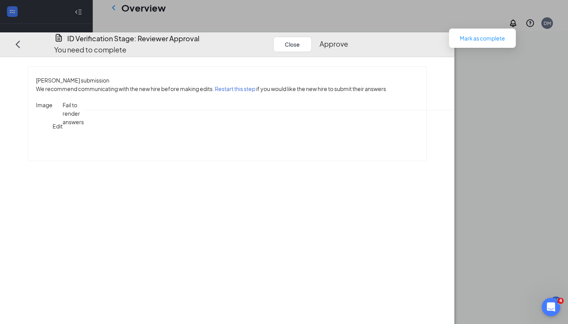
click at [418, 85] on div "We recommend communicating with the new hire before making edits. Restart this …" at bounding box center [227, 93] width 382 height 16
click at [312, 37] on button "Close" at bounding box center [292, 44] width 39 height 15
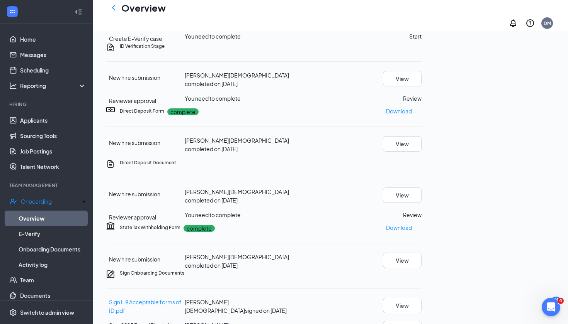
click at [421, 46] on icon "Ellipses" at bounding box center [421, 46] width 0 height 0
click at [421, 50] on div "ID Verification Stage" at bounding box center [271, 46] width 302 height 7
click at [421, 103] on button "Review" at bounding box center [412, 98] width 19 height 8
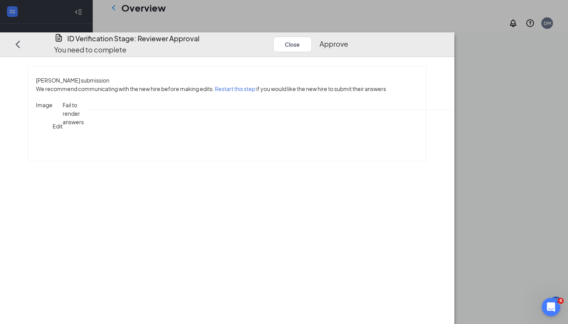
click at [63, 123] on span "Edit" at bounding box center [58, 126] width 10 height 7
click at [77, 102] on span "Cancel" at bounding box center [68, 105] width 18 height 7
click at [484, 123] on span "Edit" at bounding box center [489, 126] width 10 height 7
click at [418, 152] on div "Image Edit Fail to render answers Please upload a photo of a valid ID Edit ID_V…" at bounding box center [227, 126] width 382 height 51
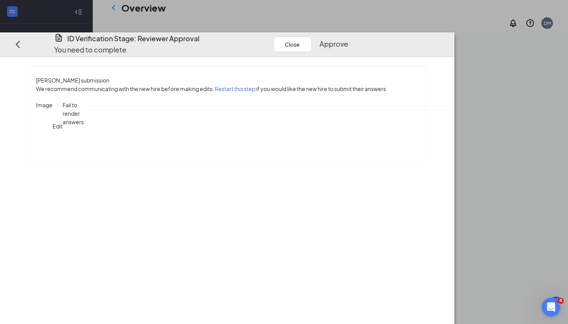
click at [312, 37] on button "Close" at bounding box center [292, 44] width 39 height 15
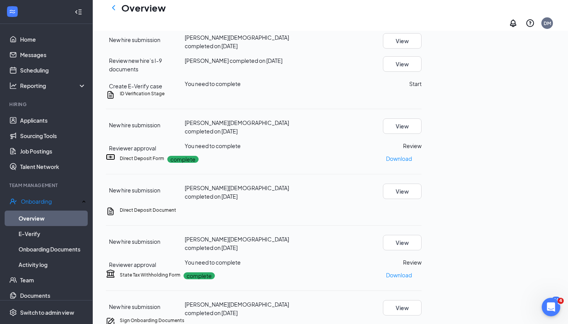
click at [421, 94] on icon "Ellipses" at bounding box center [421, 94] width 0 height 0
click at [421, 109] on div at bounding box center [263, 109] width 315 height 0
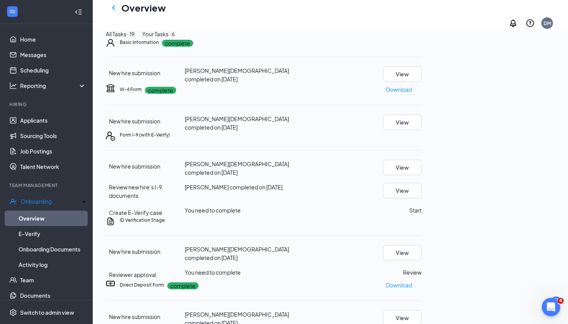
scroll to position [51, 0]
click at [421, 198] on button "View" at bounding box center [402, 190] width 39 height 15
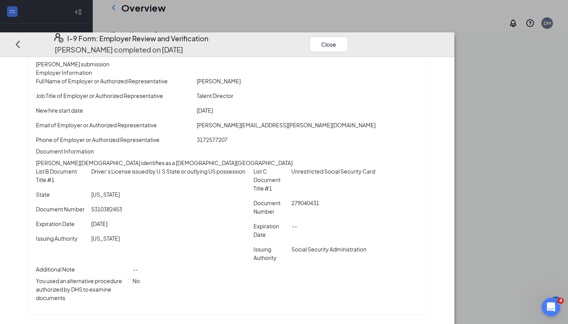
scroll to position [31, 0]
click at [348, 37] on button "Close" at bounding box center [328, 44] width 39 height 15
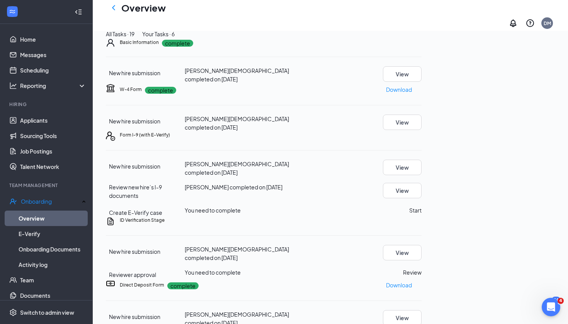
scroll to position [86, 0]
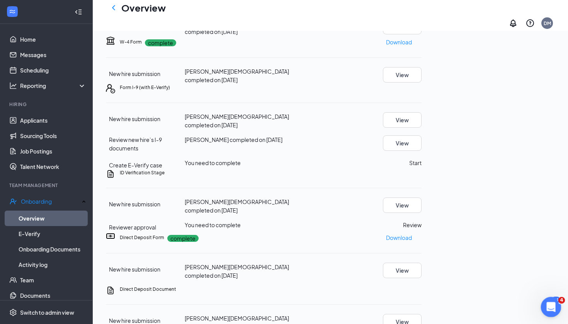
click at [554, 312] on div "Open Intercom Messenger" at bounding box center [549, 305] width 25 height 25
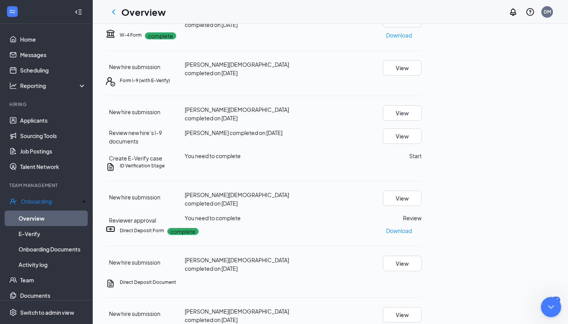
scroll to position [0, 0]
click at [381, 77] on div "W-4 Form complete Download New hire submission [PERSON_NAME] completed on [DATE…" at bounding box center [263, 53] width 315 height 48
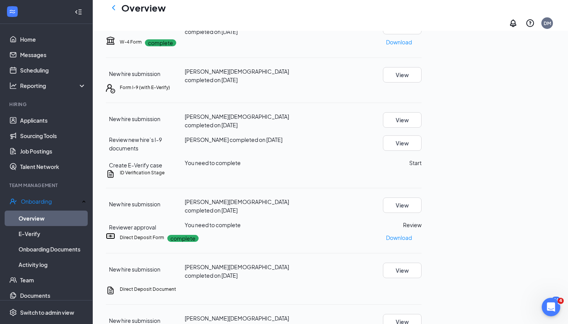
click at [421, 84] on div "W-4 Form complete Download New hire submission [PERSON_NAME] completed on [DATE…" at bounding box center [263, 60] width 315 height 48
